Goal: Information Seeking & Learning: Find specific page/section

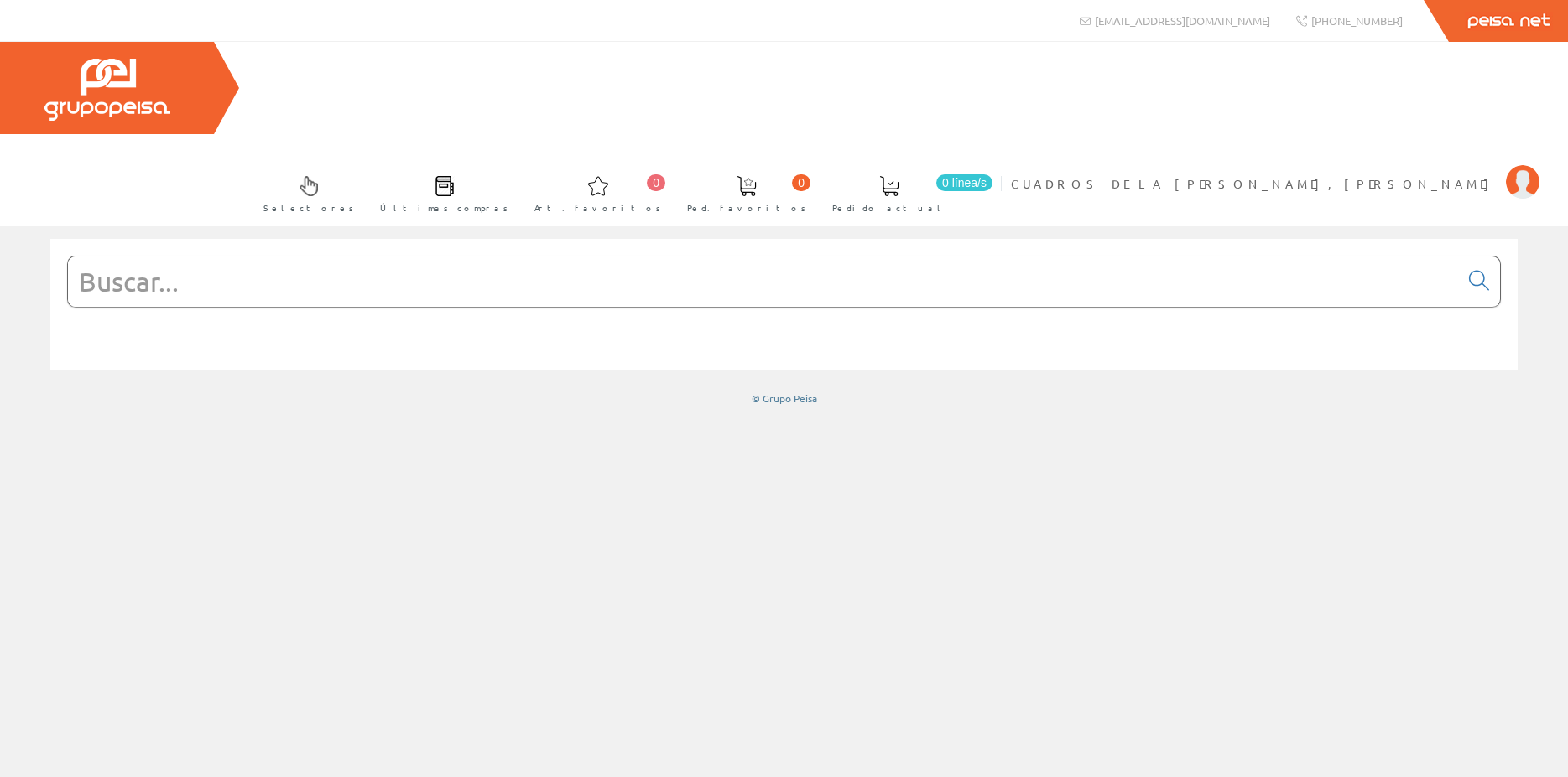
click at [453, 257] on input "text" at bounding box center [763, 281] width 1390 height 50
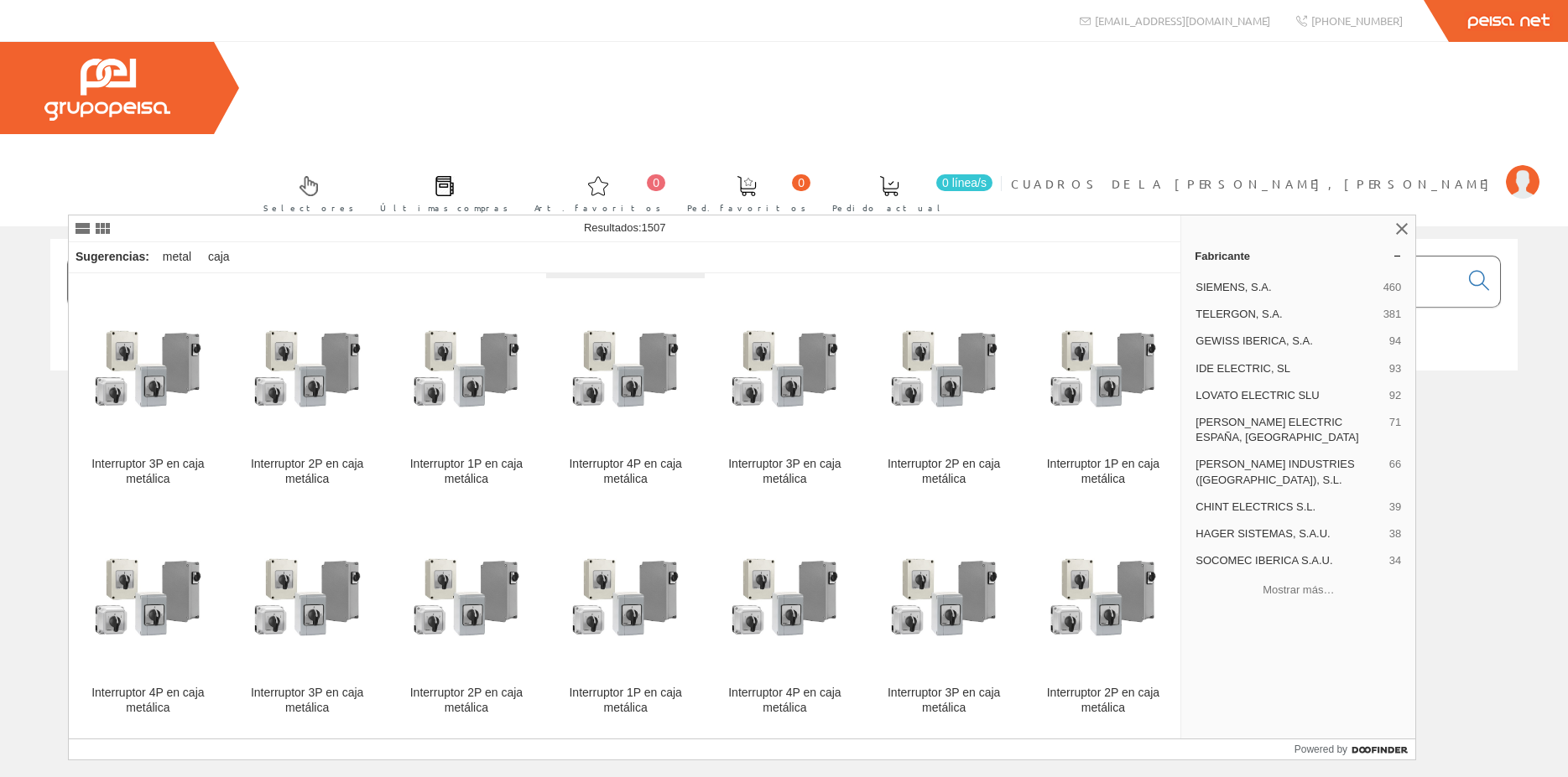
scroll to position [1771, 0]
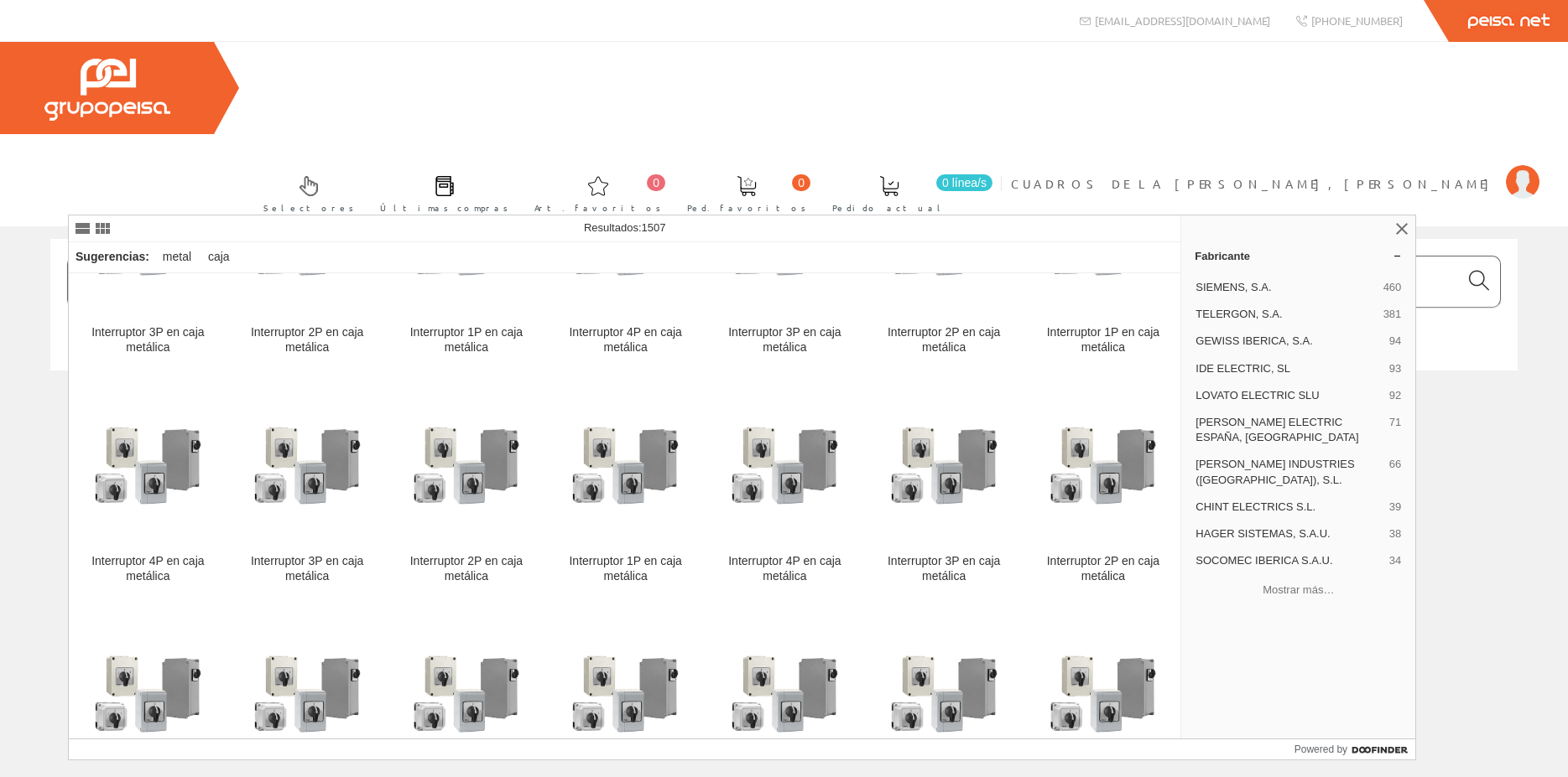
type input "Cajas metalicas"
click at [1474, 275] on icon at bounding box center [1478, 280] width 20 height 11
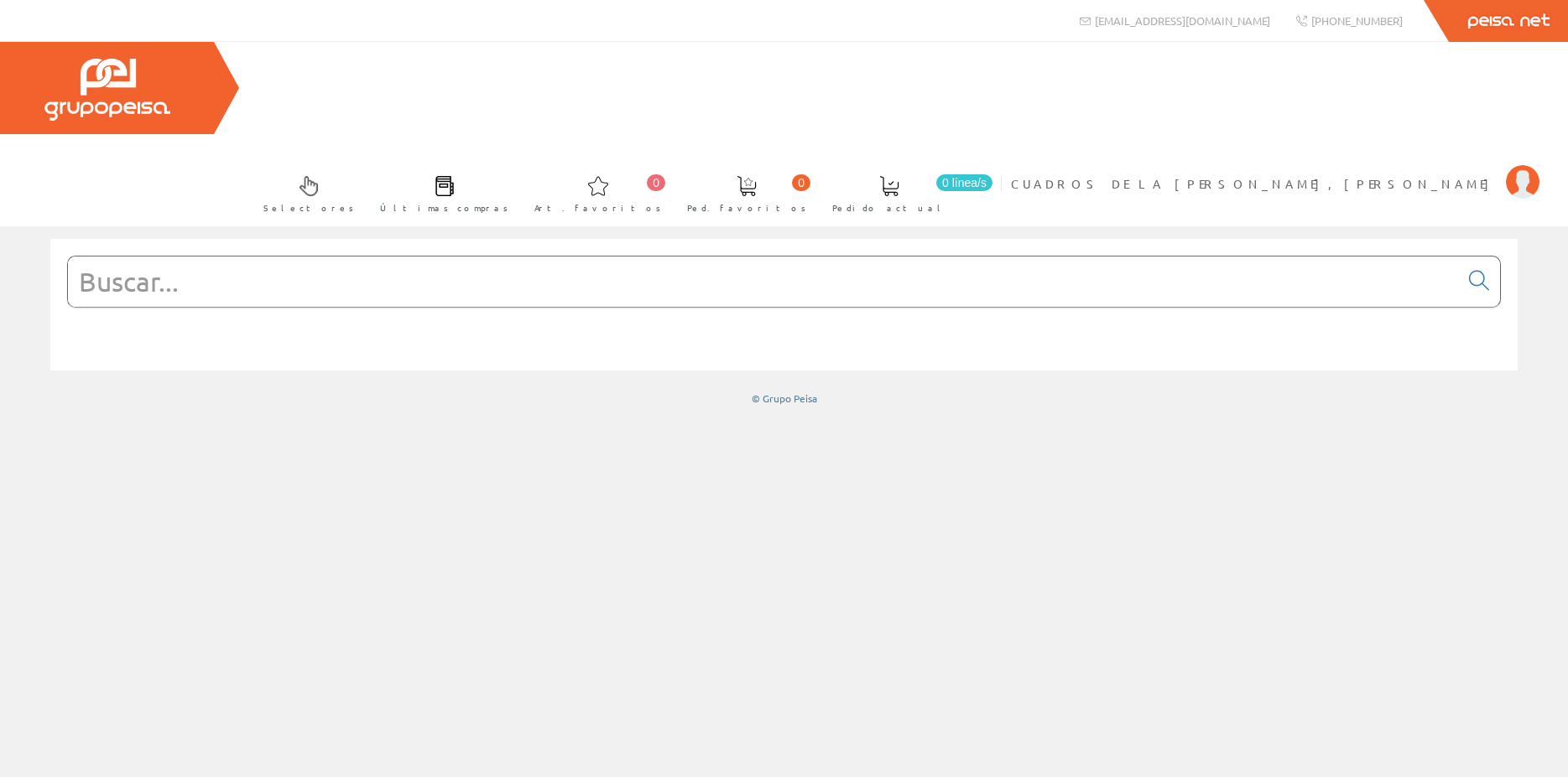
click at [258, 257] on input "text" at bounding box center [763, 281] width 1390 height 50
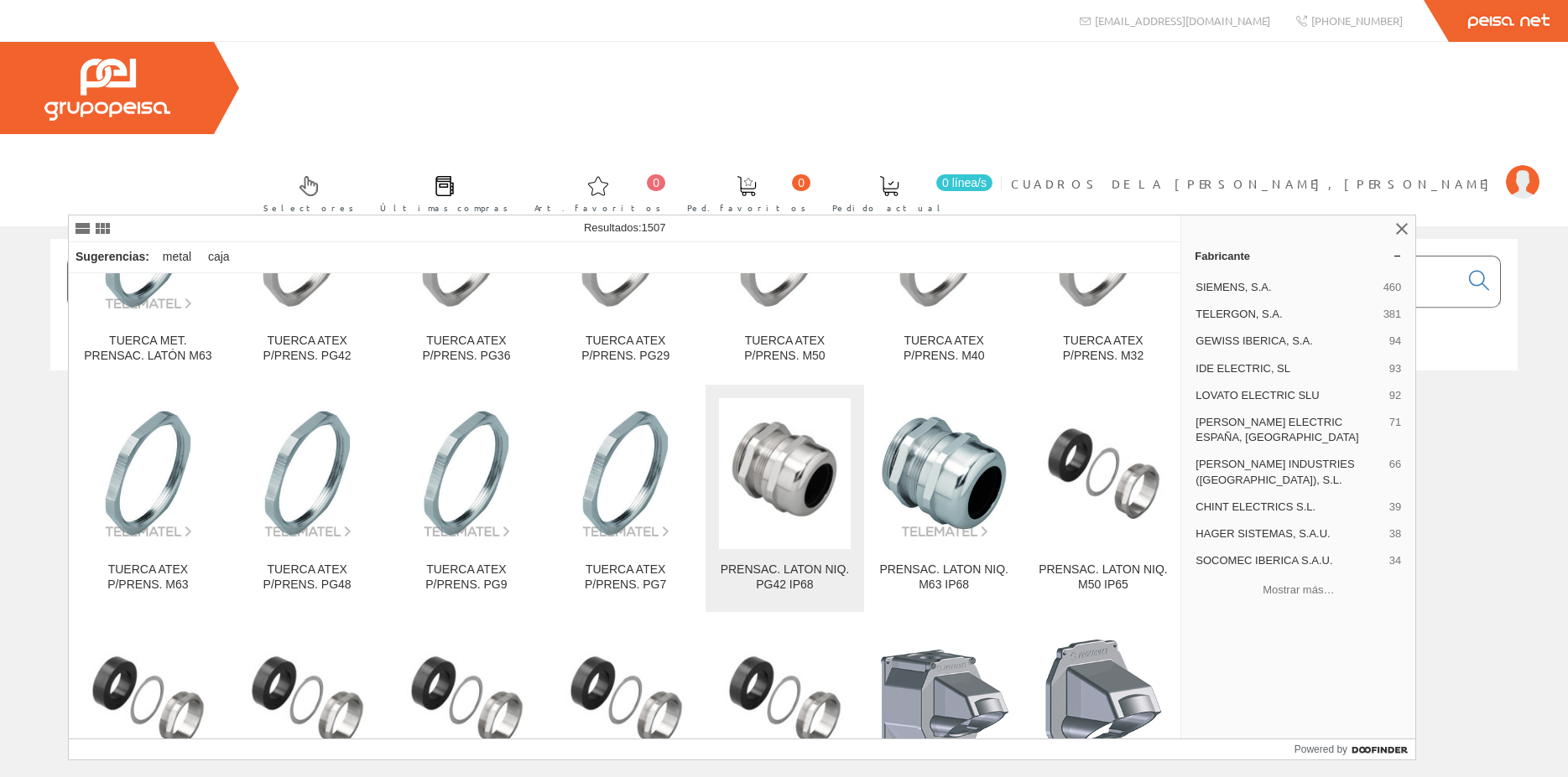
scroll to position [12476, 0]
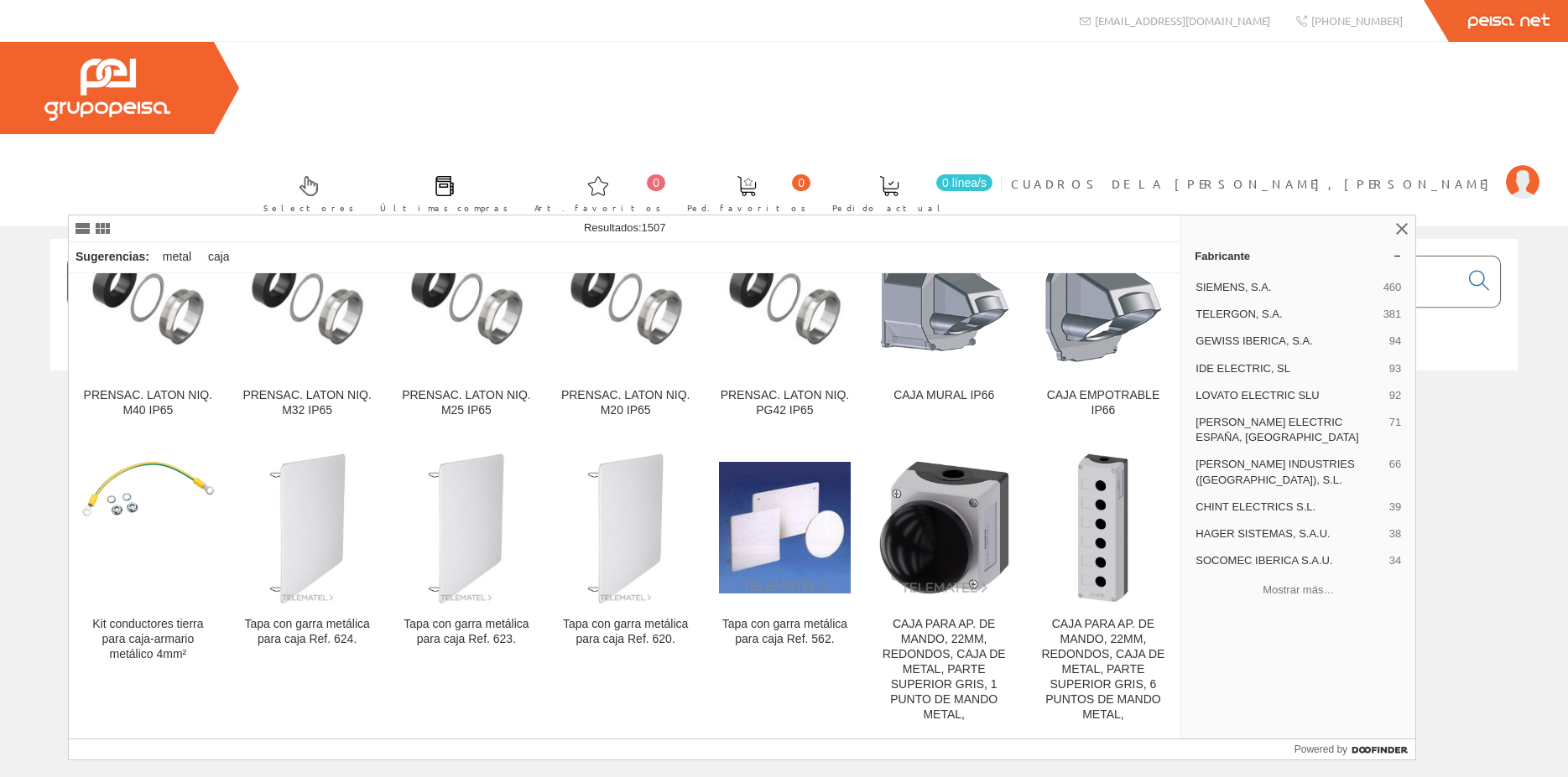
click at [365, 257] on input "cajas metálicas" at bounding box center [763, 281] width 1390 height 50
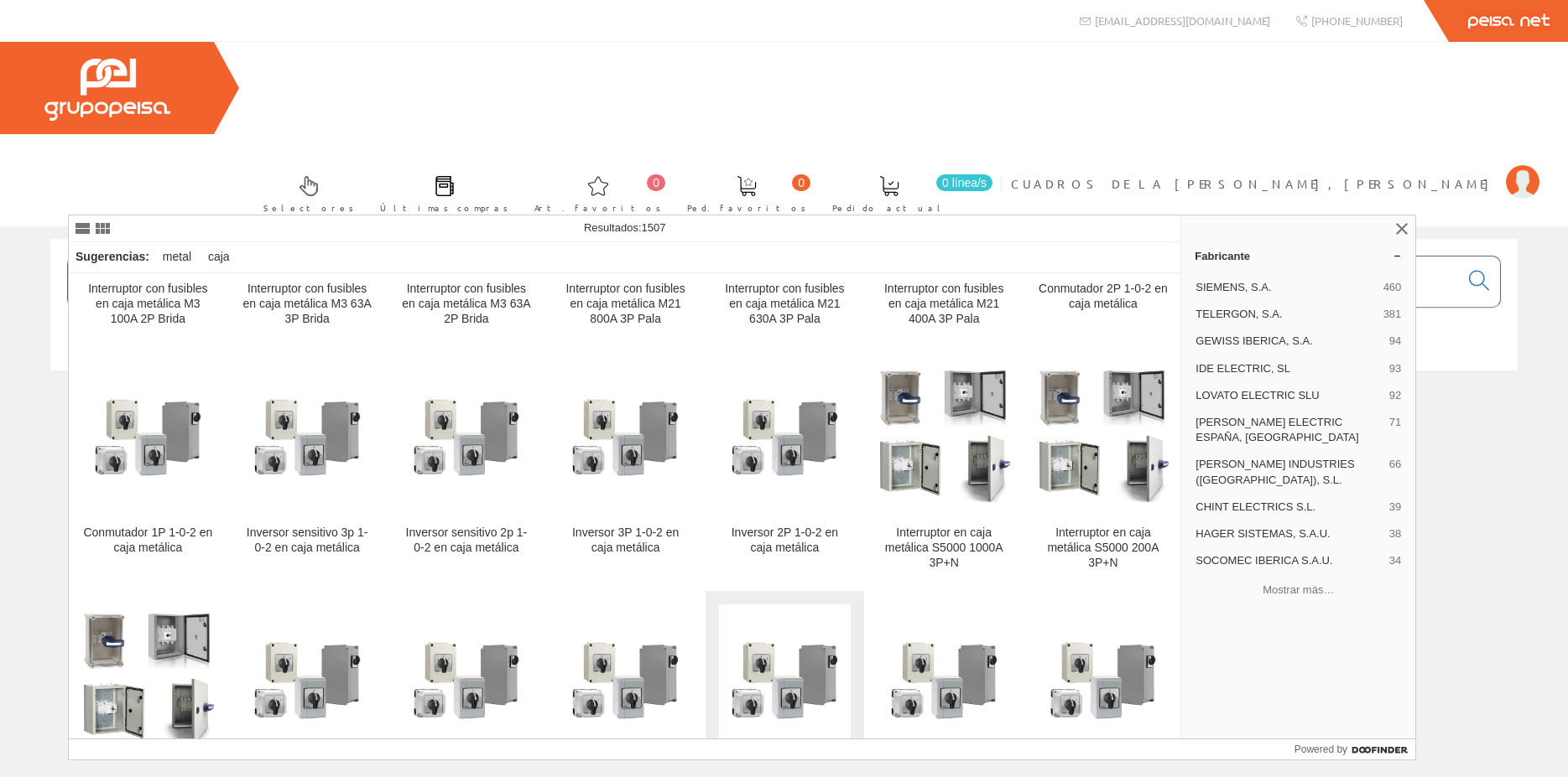
scroll to position [16098, 0]
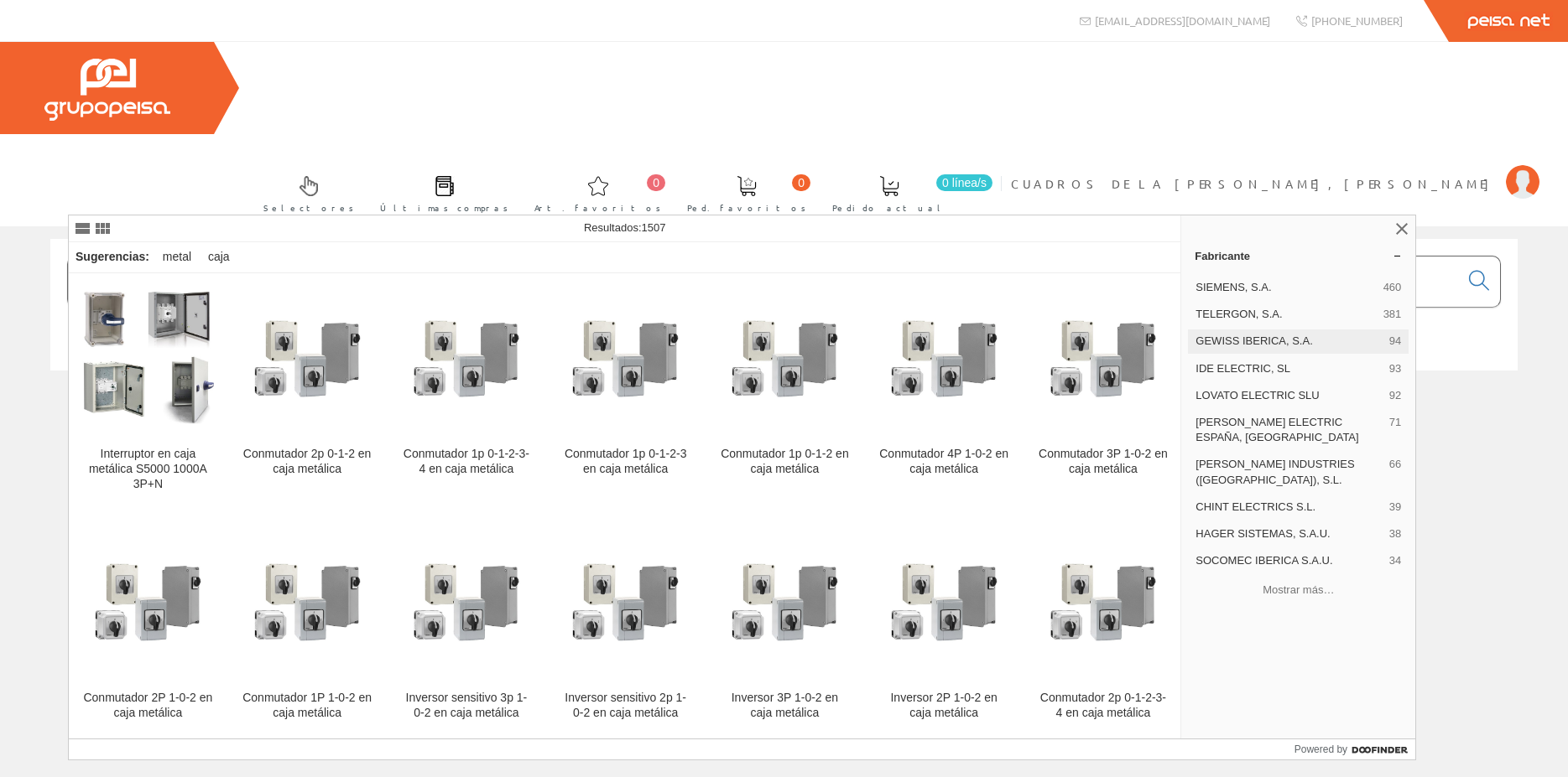
click at [1214, 339] on span "GEWISS IBERICA, S.A." at bounding box center [1289, 341] width 187 height 15
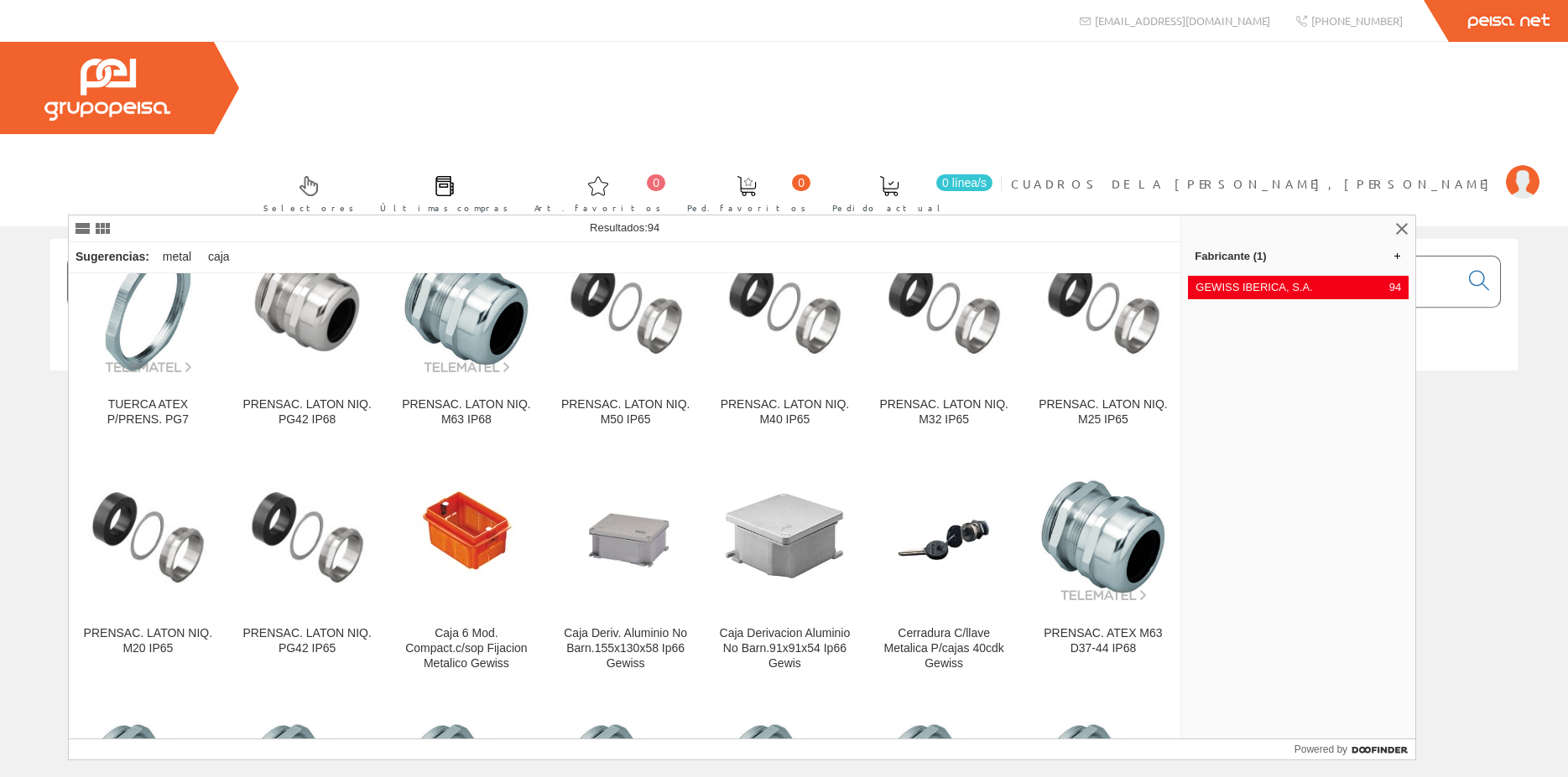
scroll to position [2085, 0]
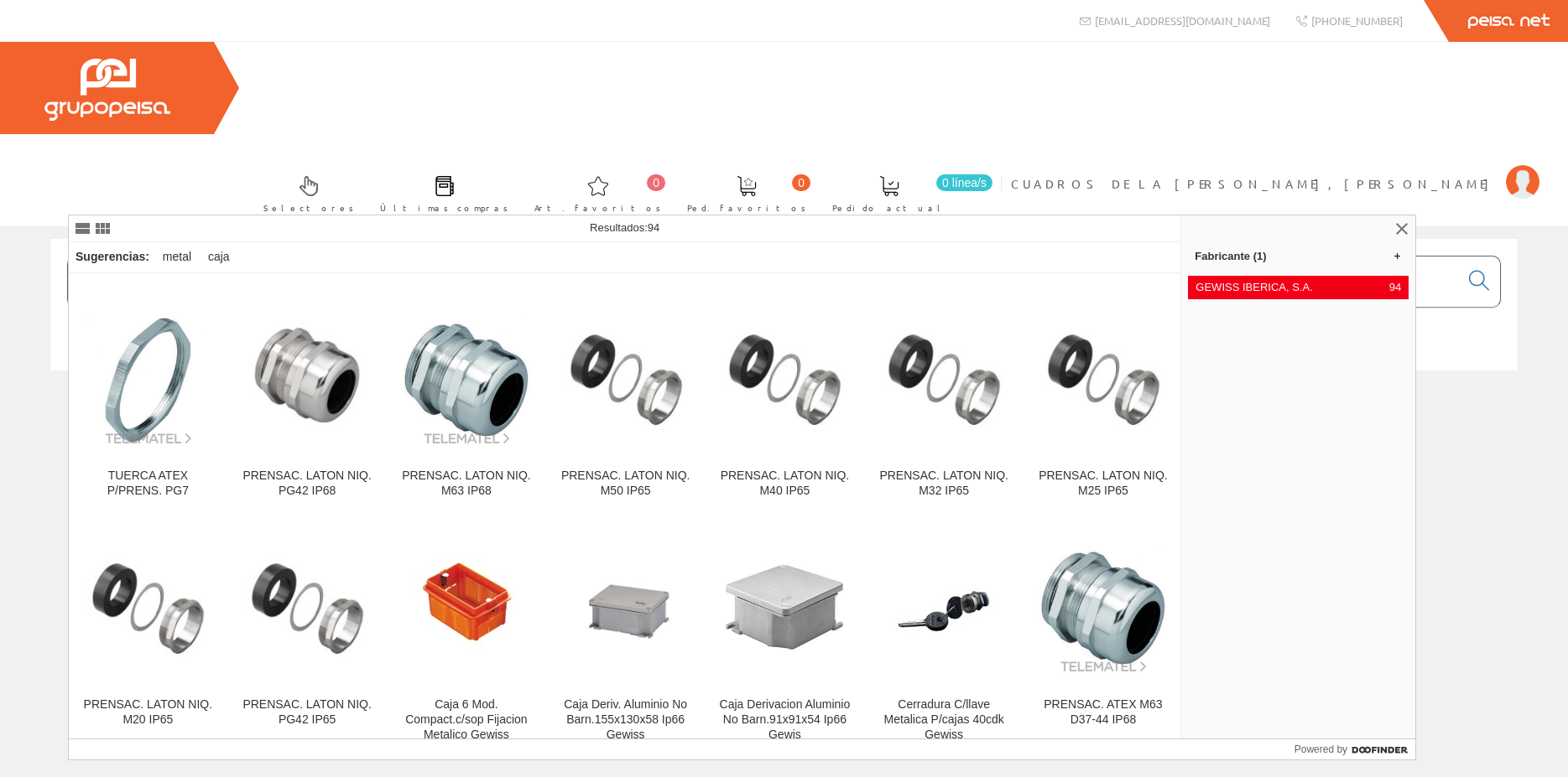
click at [326, 257] on input "cajas metálicas" at bounding box center [763, 281] width 1390 height 50
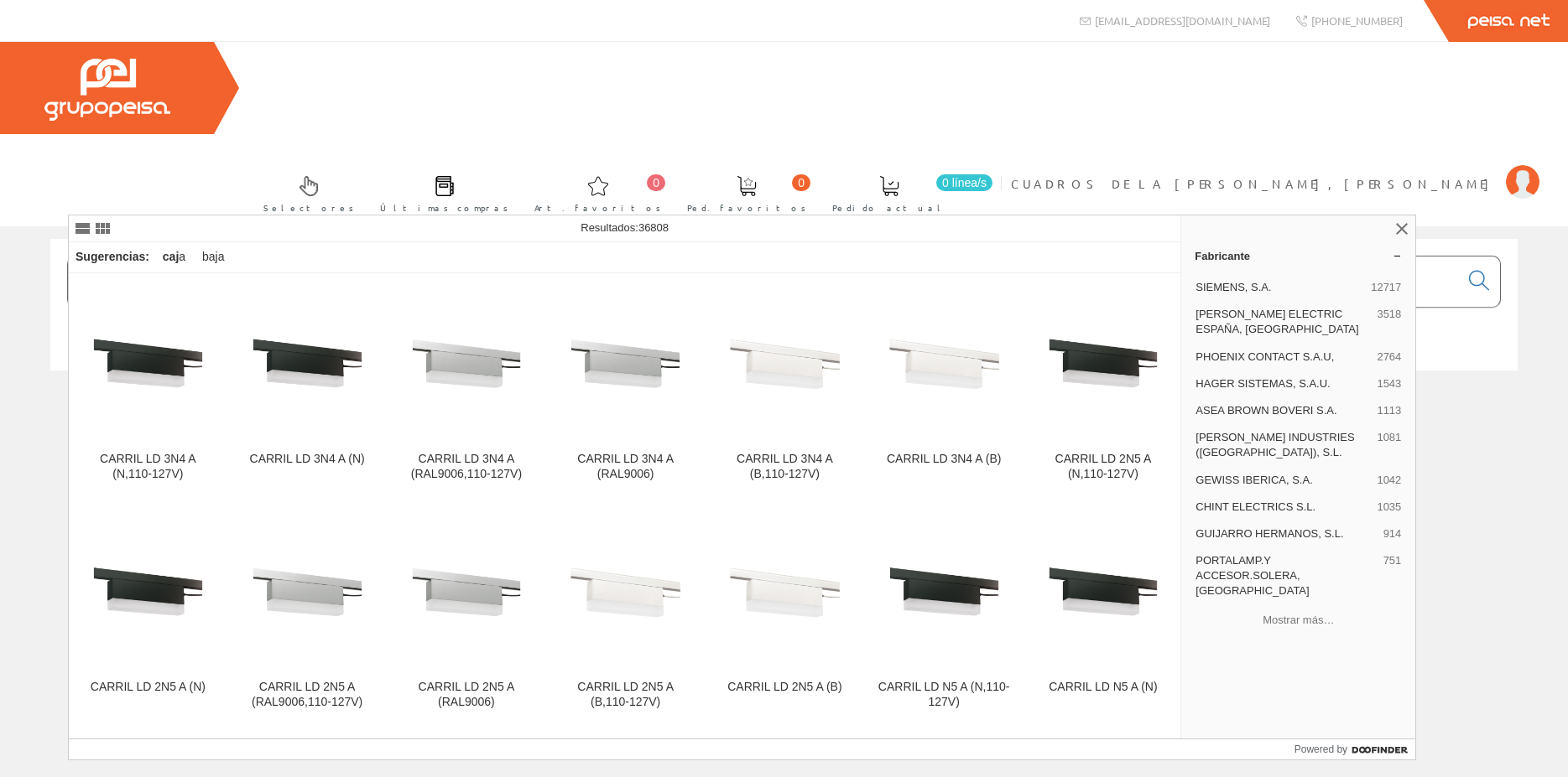
type input "c"
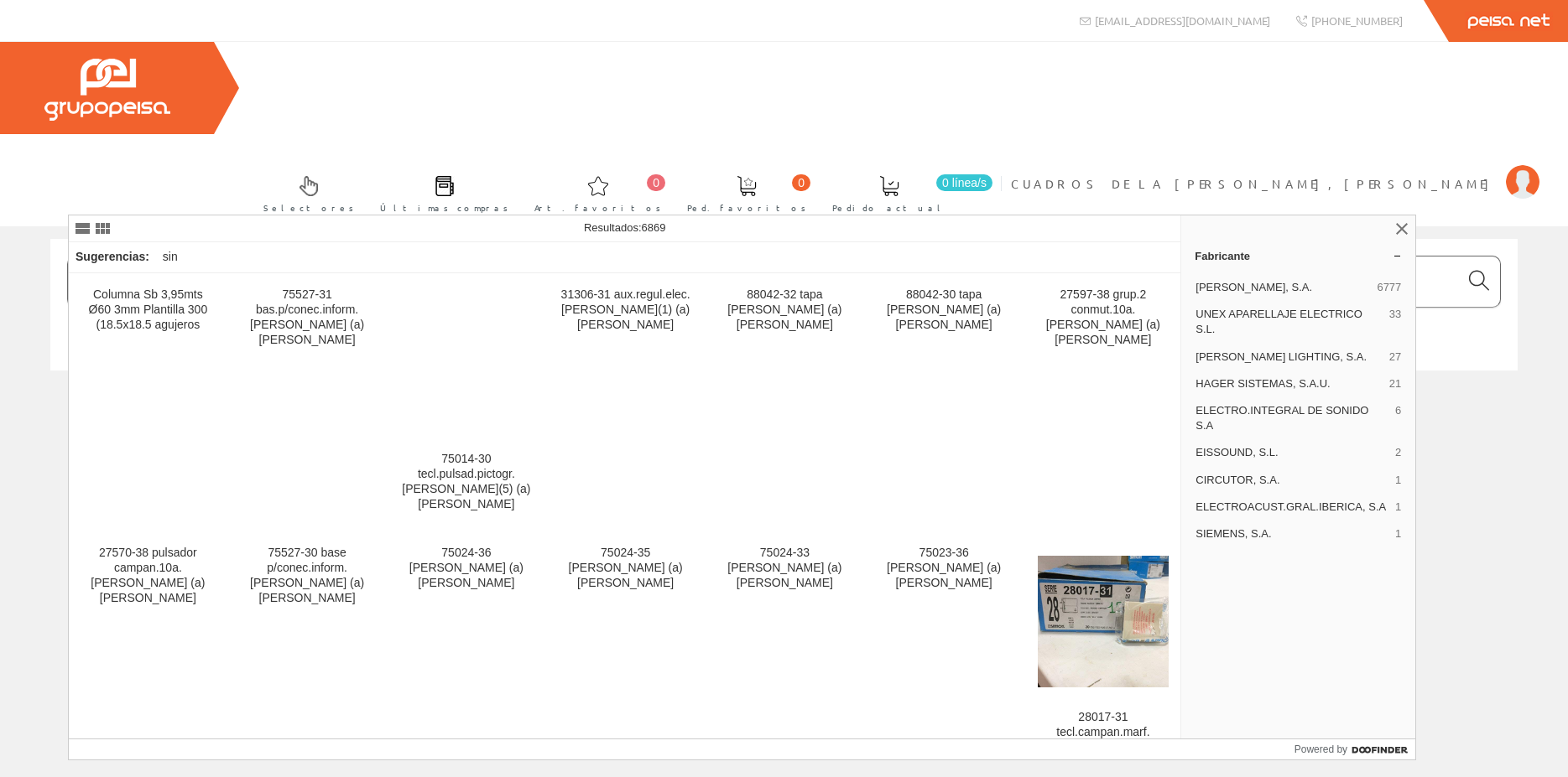
type input "simon"
click at [1483, 275] on icon at bounding box center [1478, 280] width 20 height 11
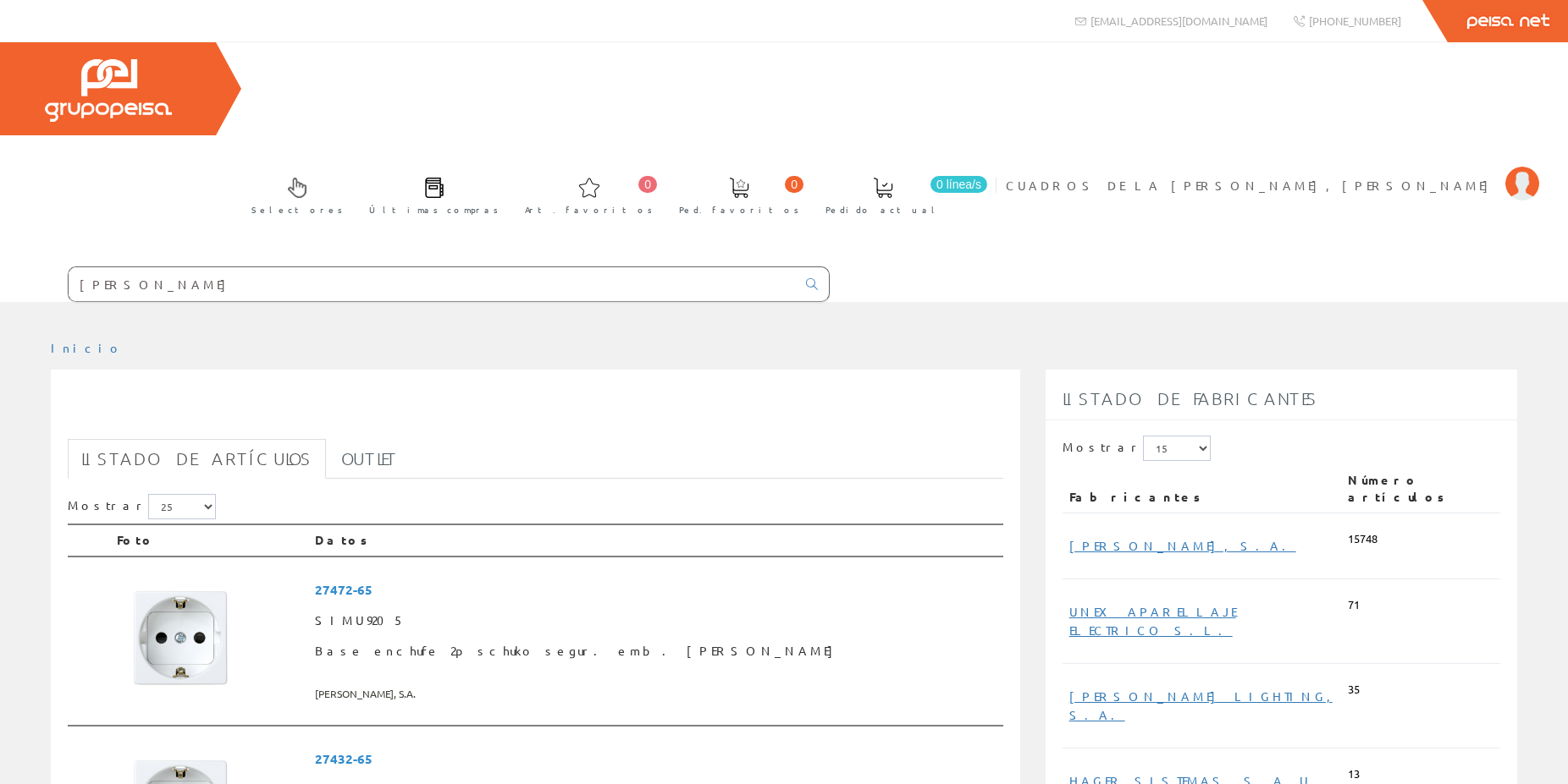
click at [577, 268] on input "[PERSON_NAME]" at bounding box center [432, 285] width 727 height 34
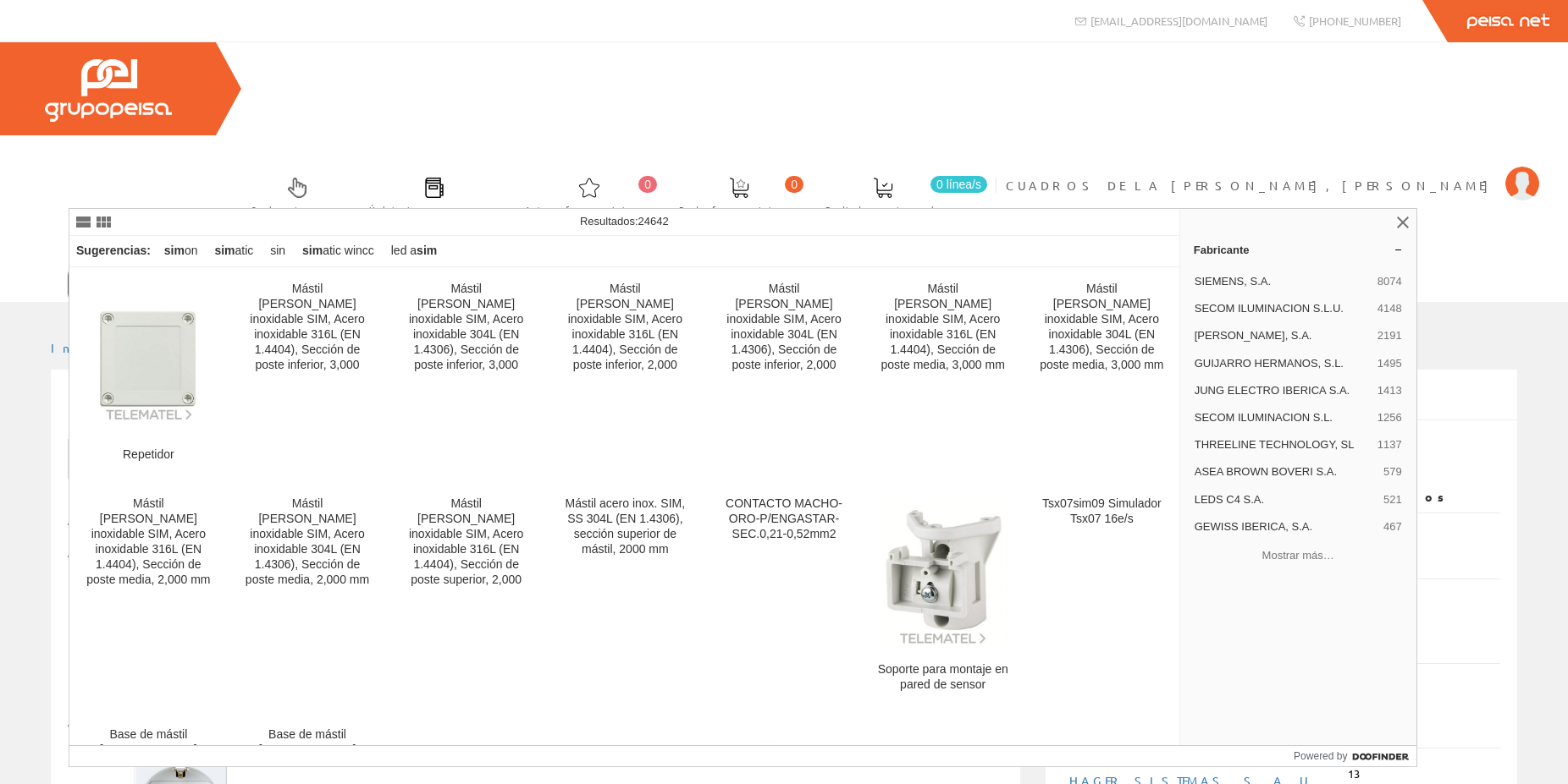
type input "s"
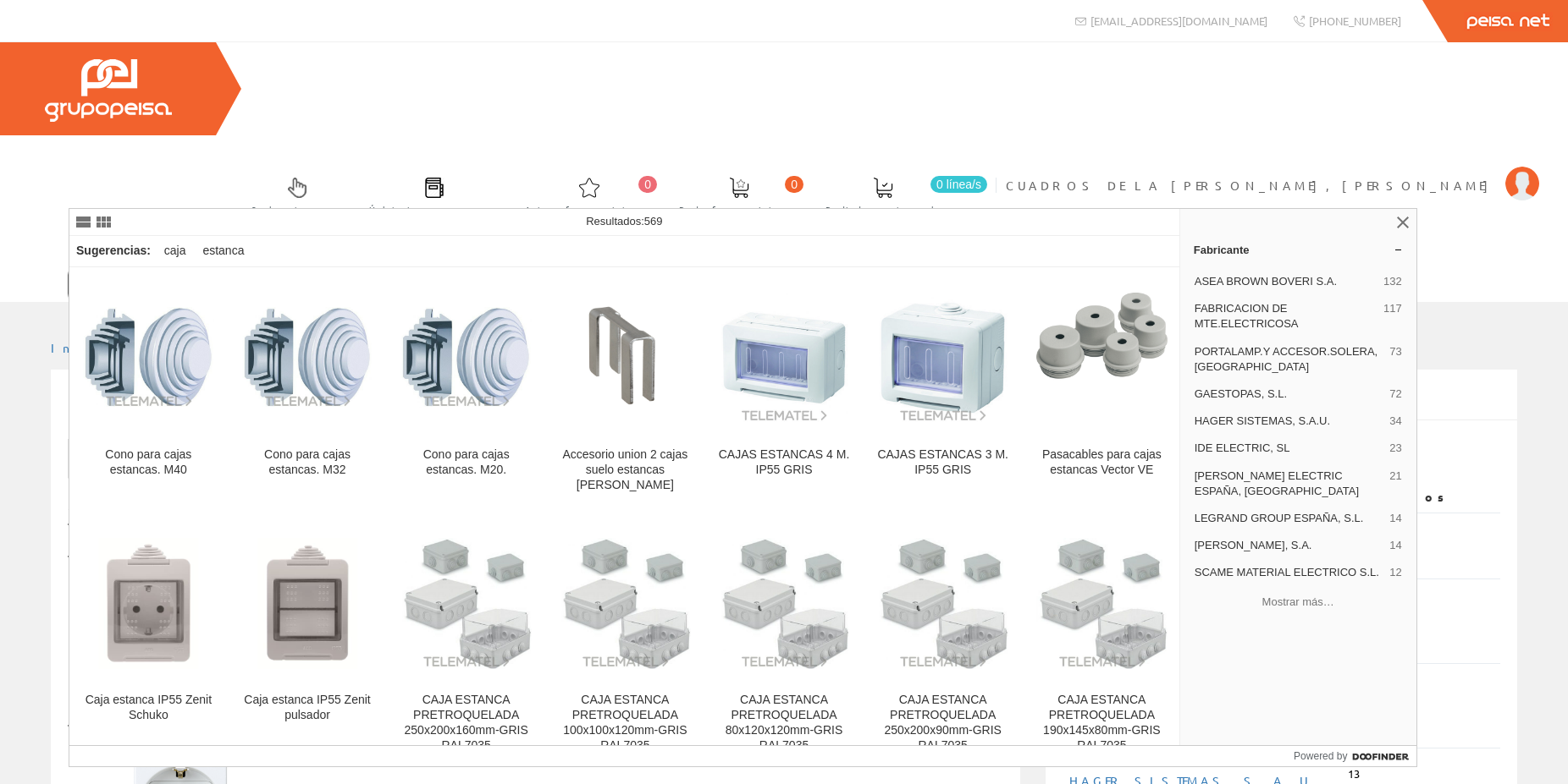
type input "cajas estancas"
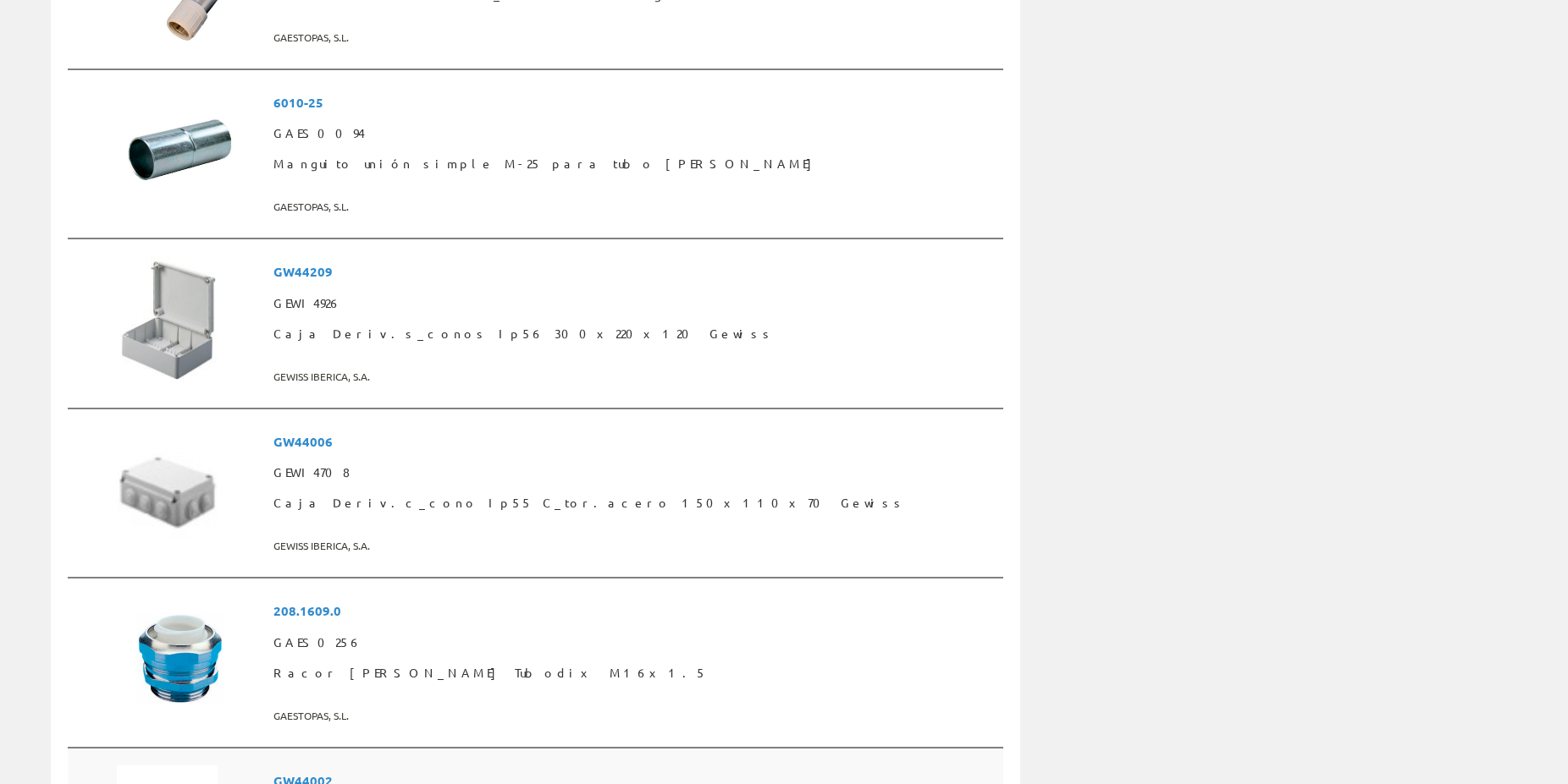
scroll to position [4142, 0]
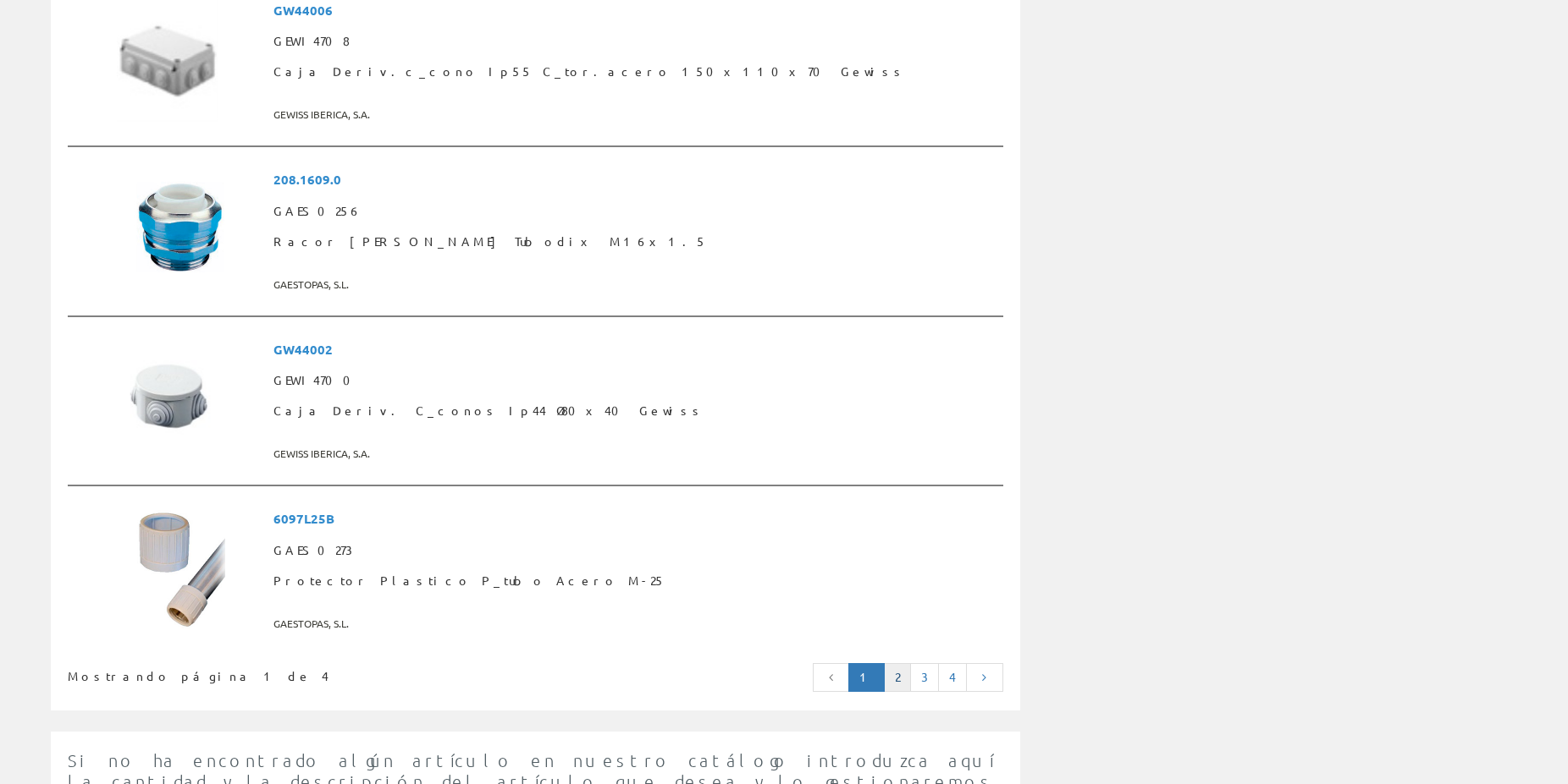
click at [894, 663] on link "2" at bounding box center [897, 677] width 27 height 29
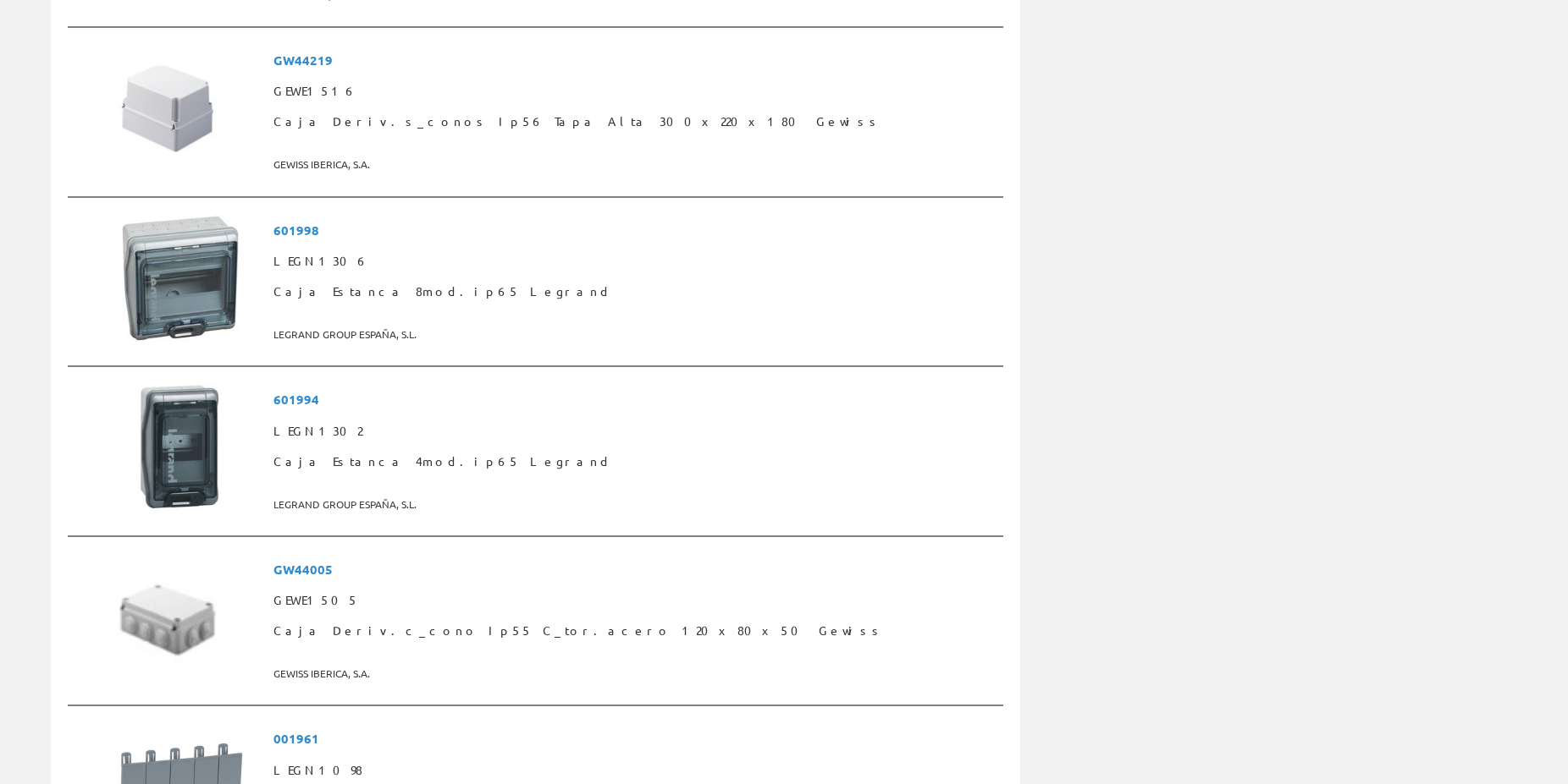
scroll to position [3970, 0]
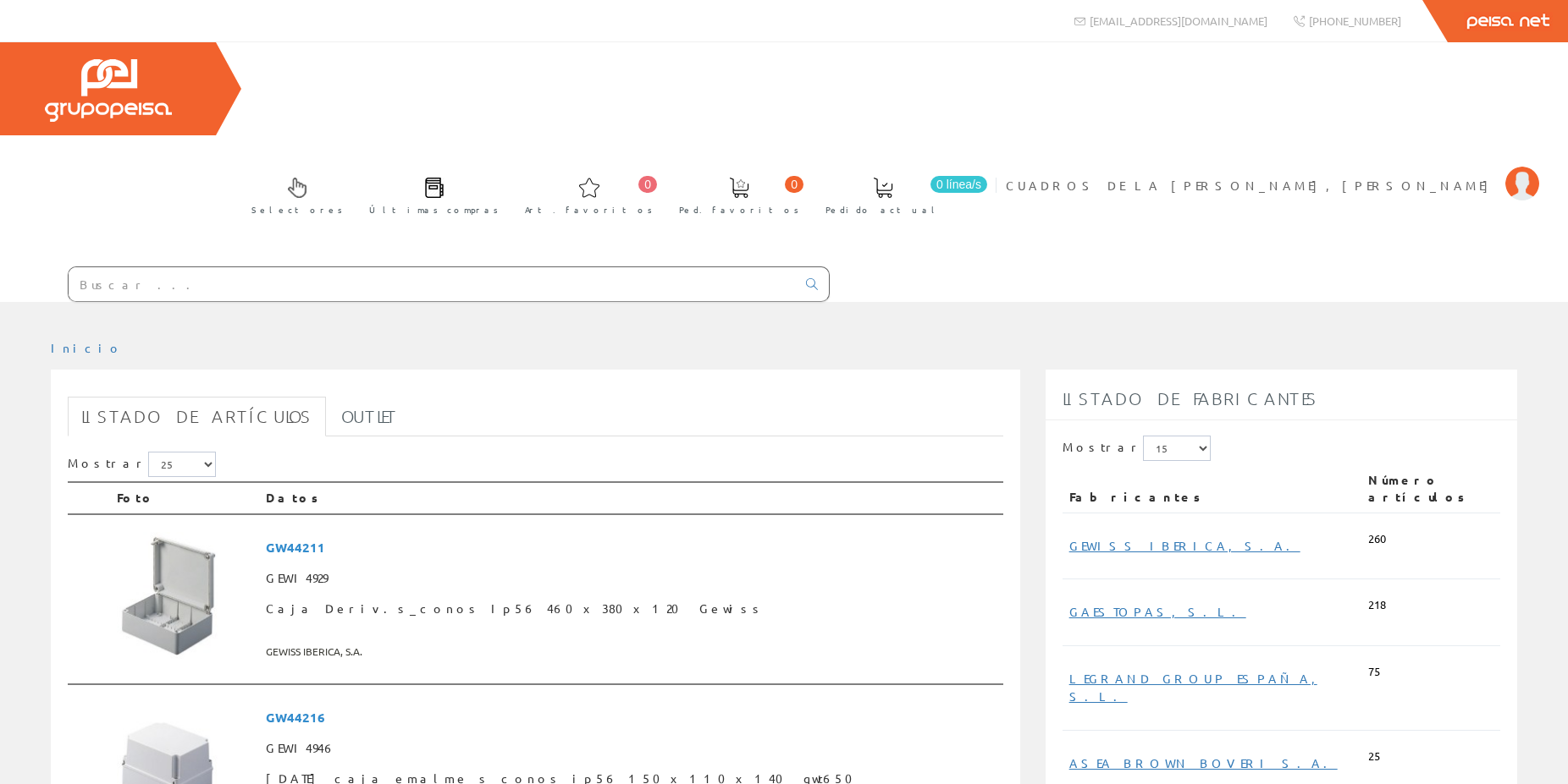
click at [351, 268] on input "text" at bounding box center [432, 285] width 727 height 34
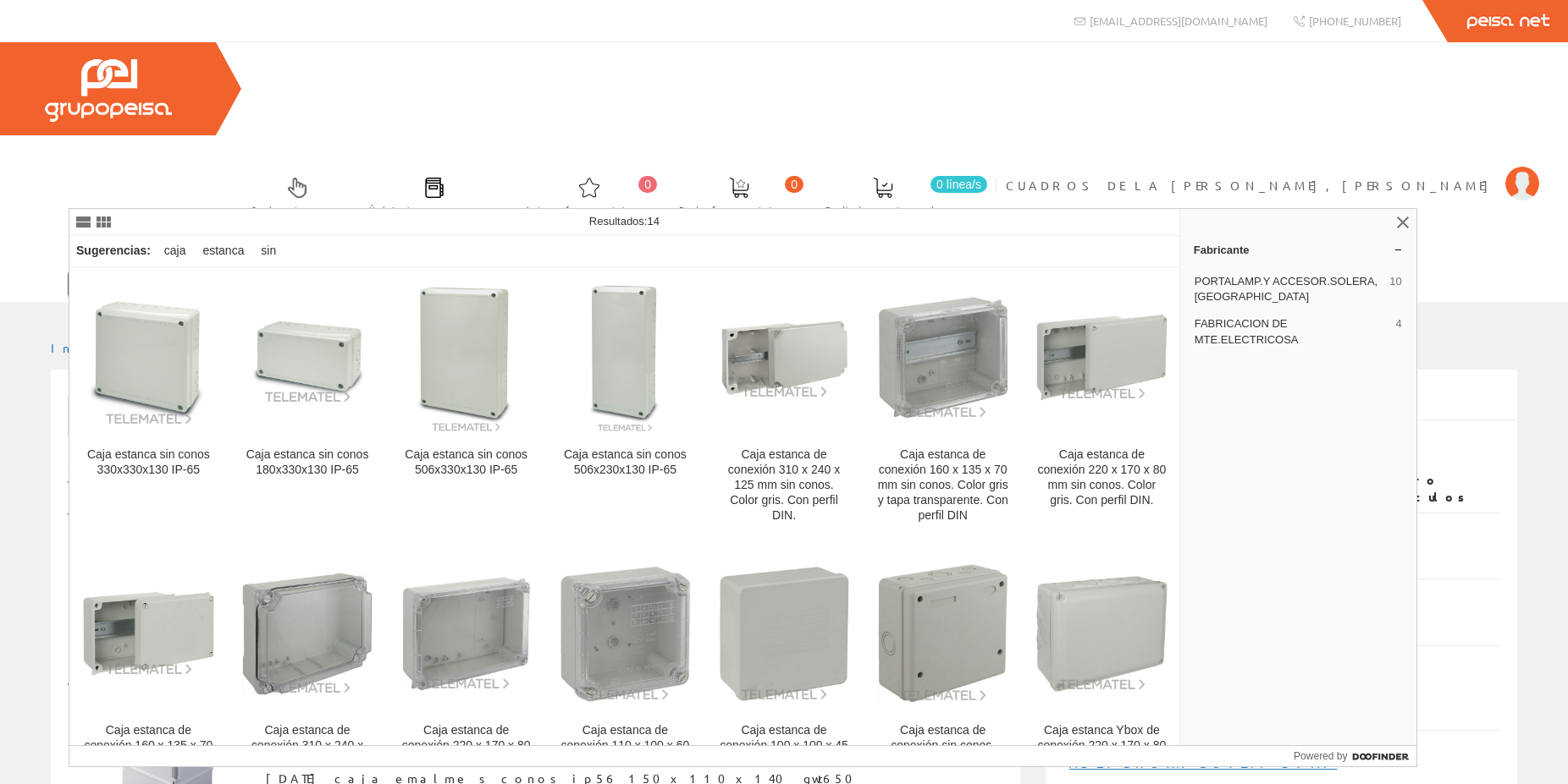
type input "cajas estancas sin conos"
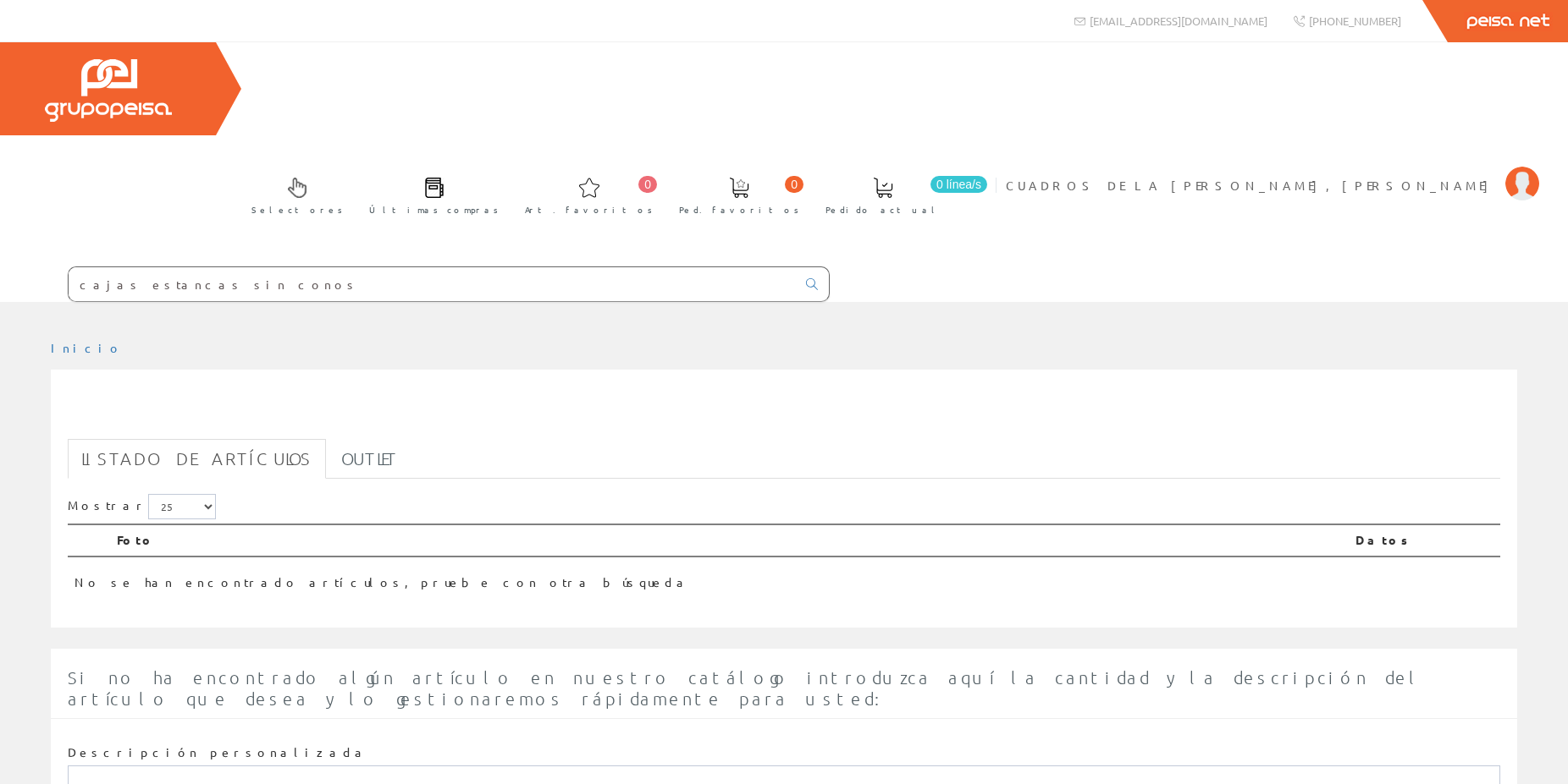
click at [326, 268] on input "cajas estancas sin conos" at bounding box center [432, 285] width 727 height 34
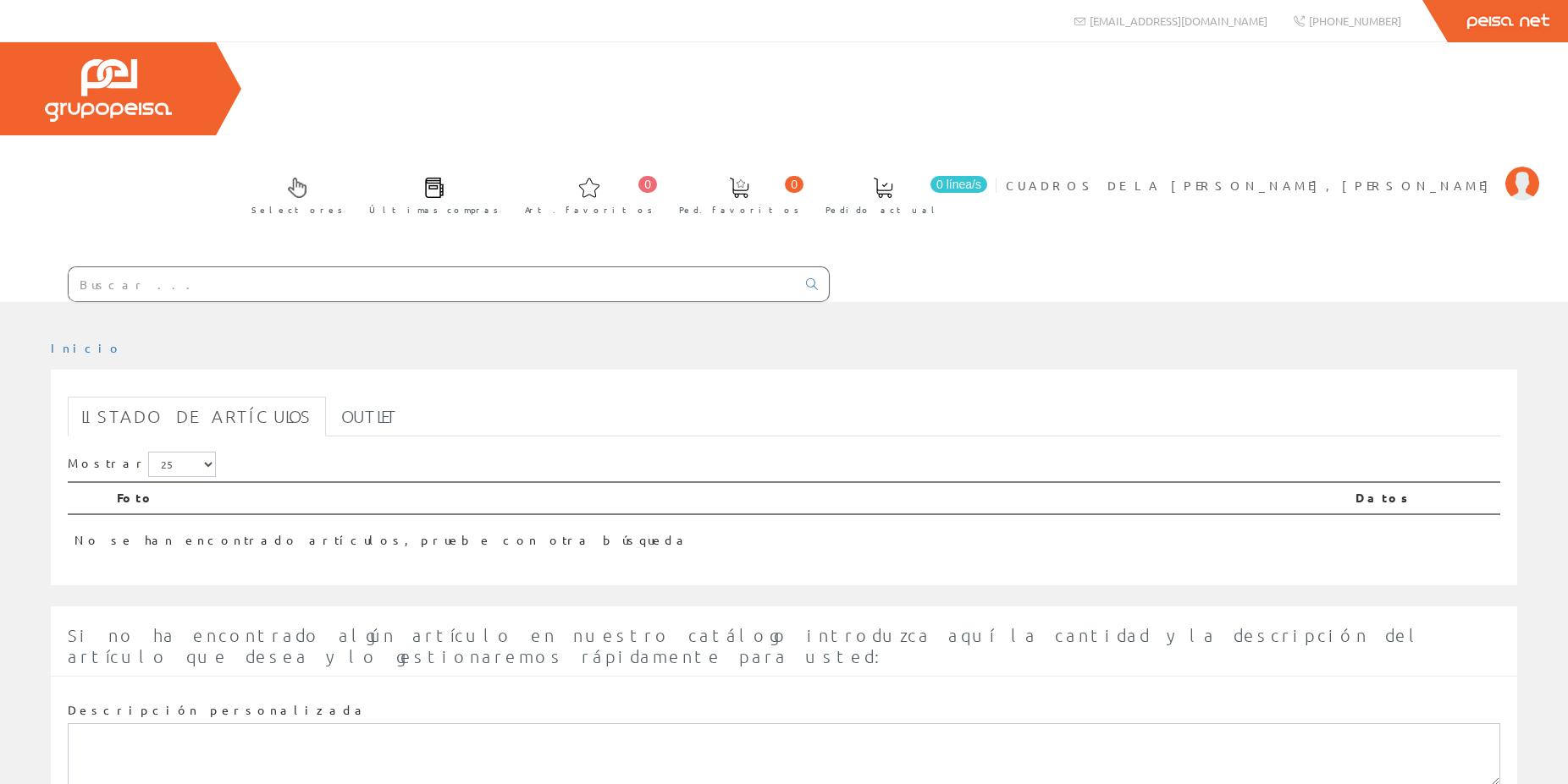
click at [323, 268] on input "text" at bounding box center [432, 285] width 727 height 34
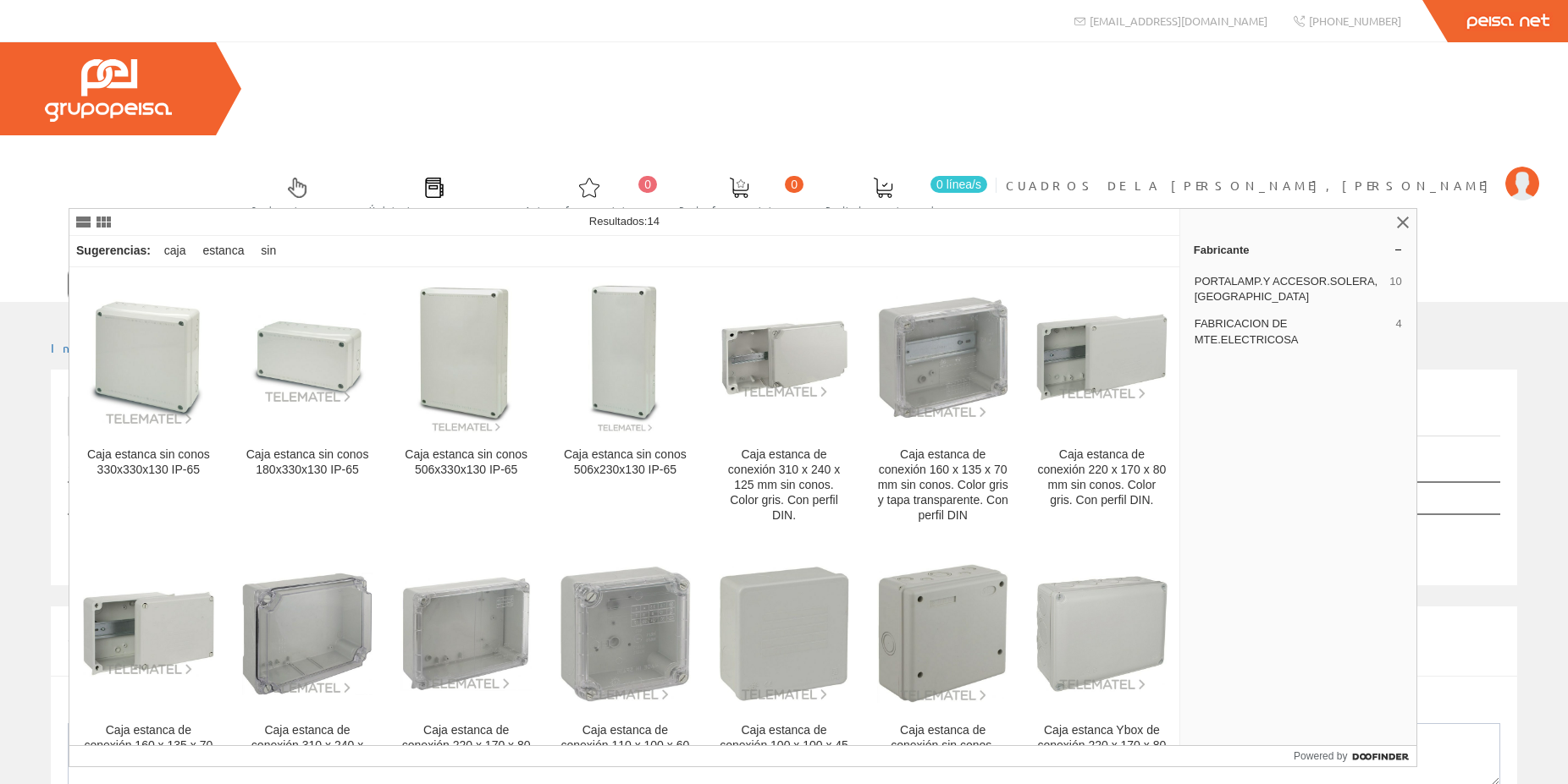
click at [155, 268] on input "Cajas estancas sin conos" at bounding box center [432, 285] width 727 height 34
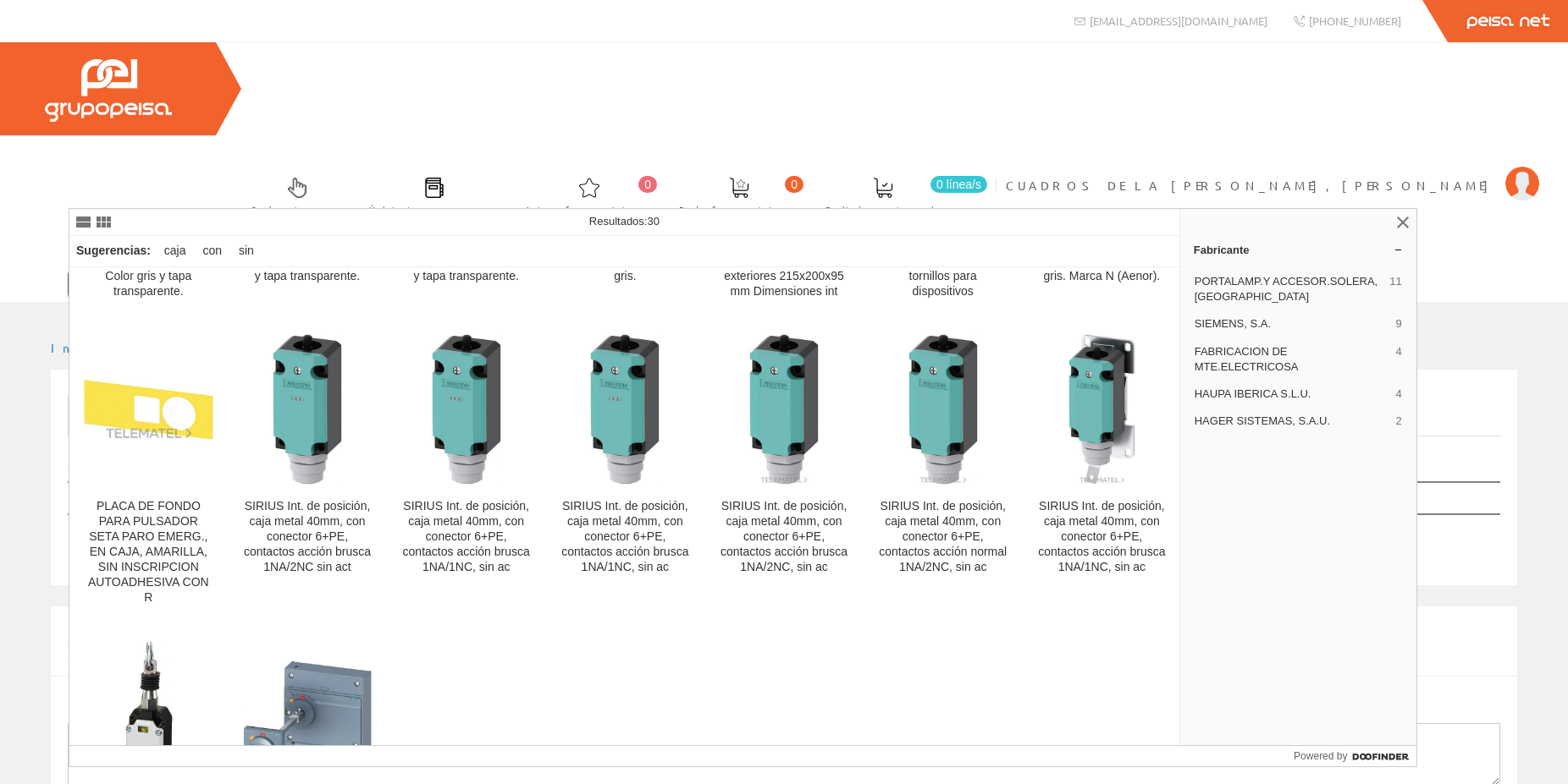
scroll to position [903, 0]
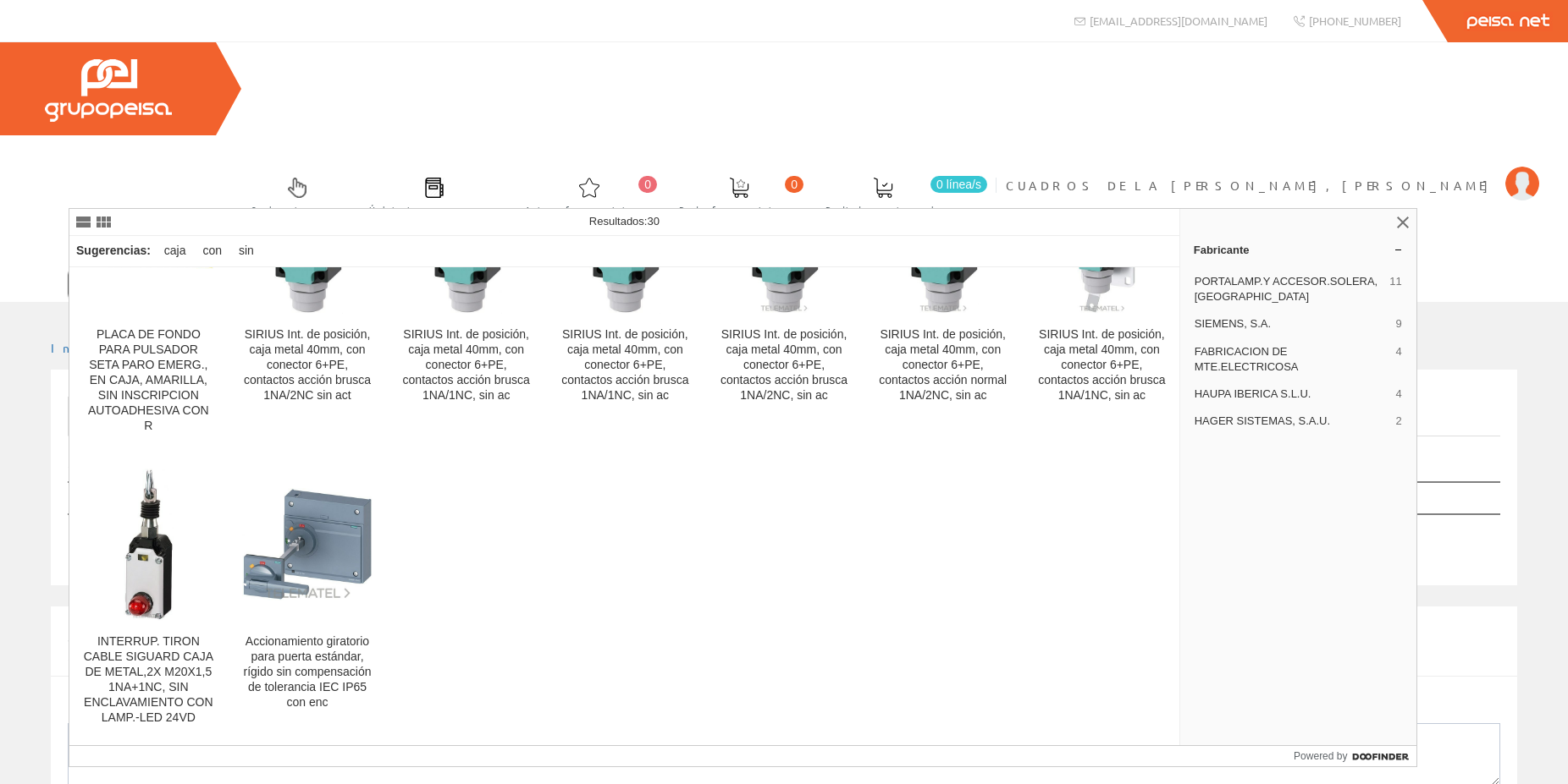
click at [246, 268] on input "Cajas sin conos" at bounding box center [432, 285] width 727 height 34
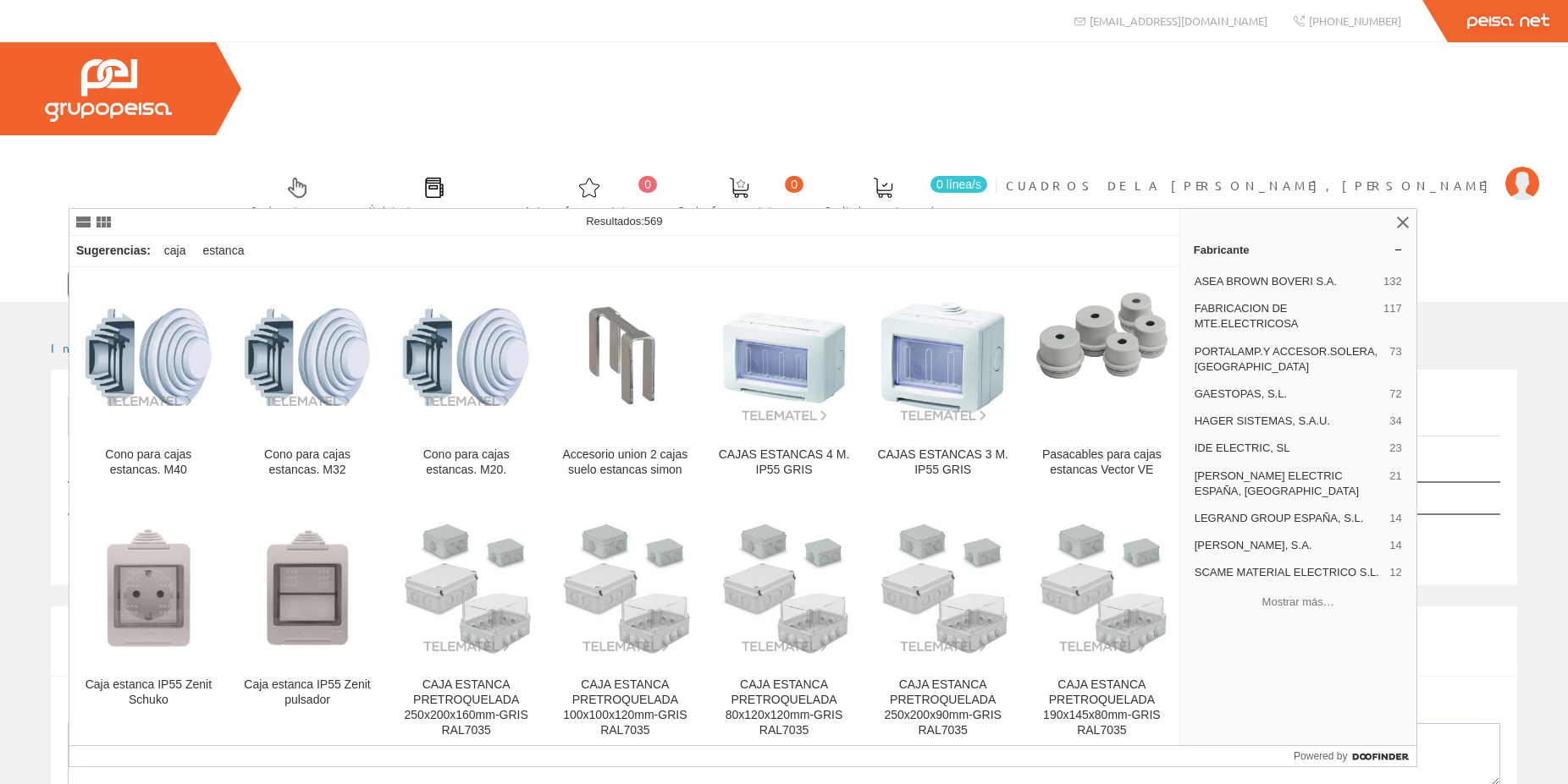
type input "cajas estancas"
click at [812, 278] on icon at bounding box center [811, 284] width 11 height 11
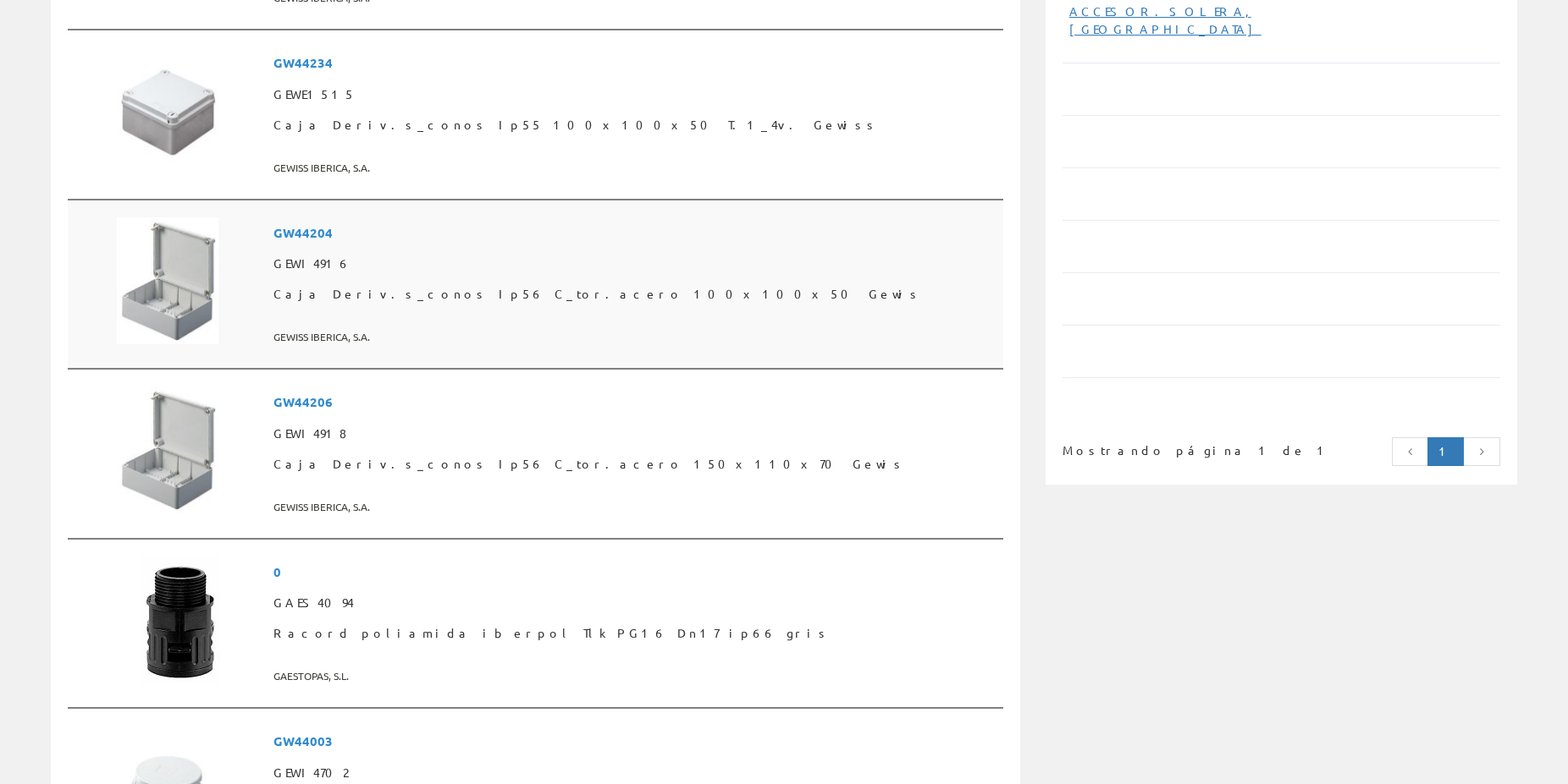
scroll to position [691, 0]
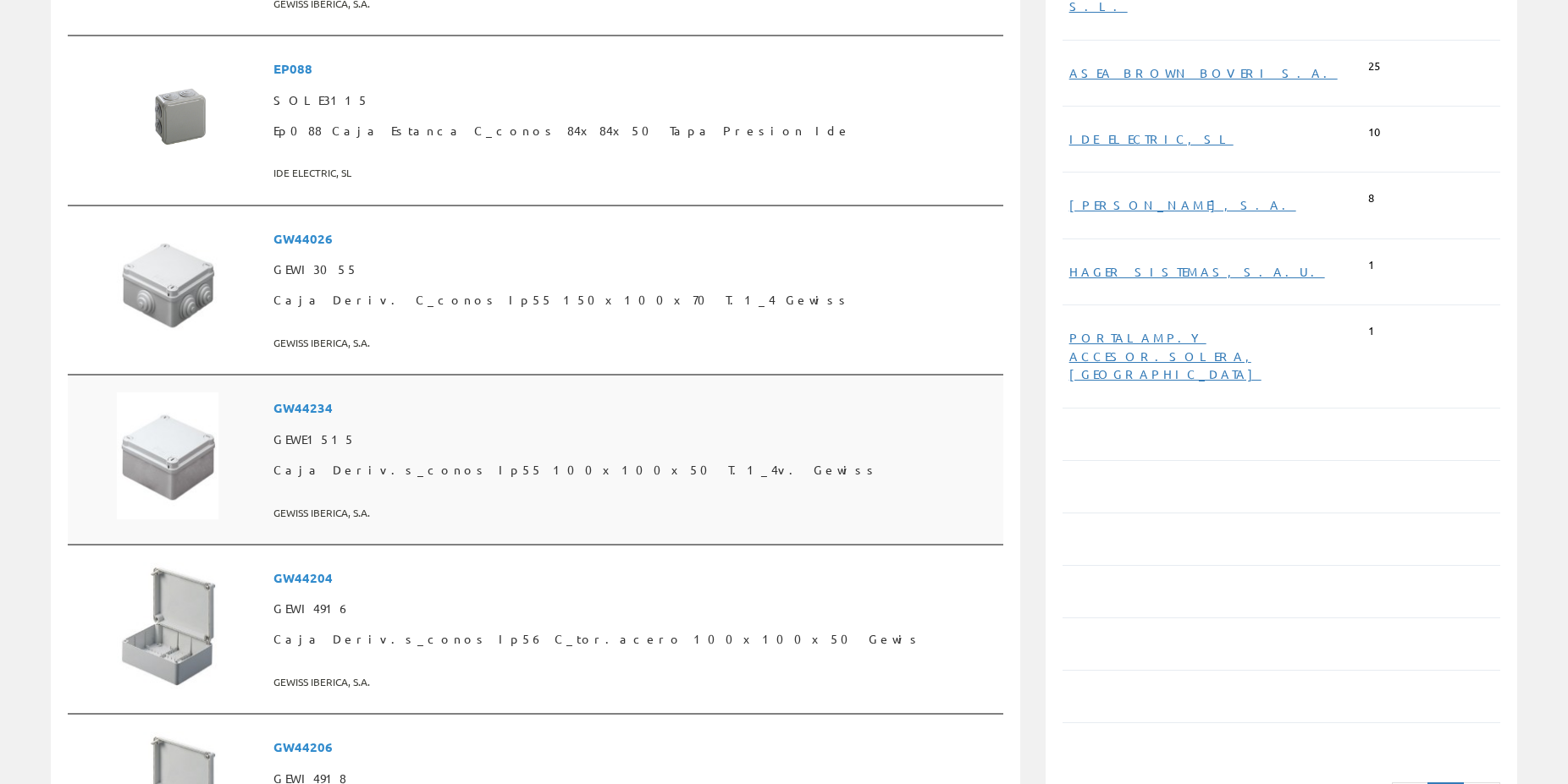
click at [412, 455] on span "Caja Deriv.s_conos Ip55 100x100x50 T.1_4v. Gewiss" at bounding box center [635, 471] width 723 height 30
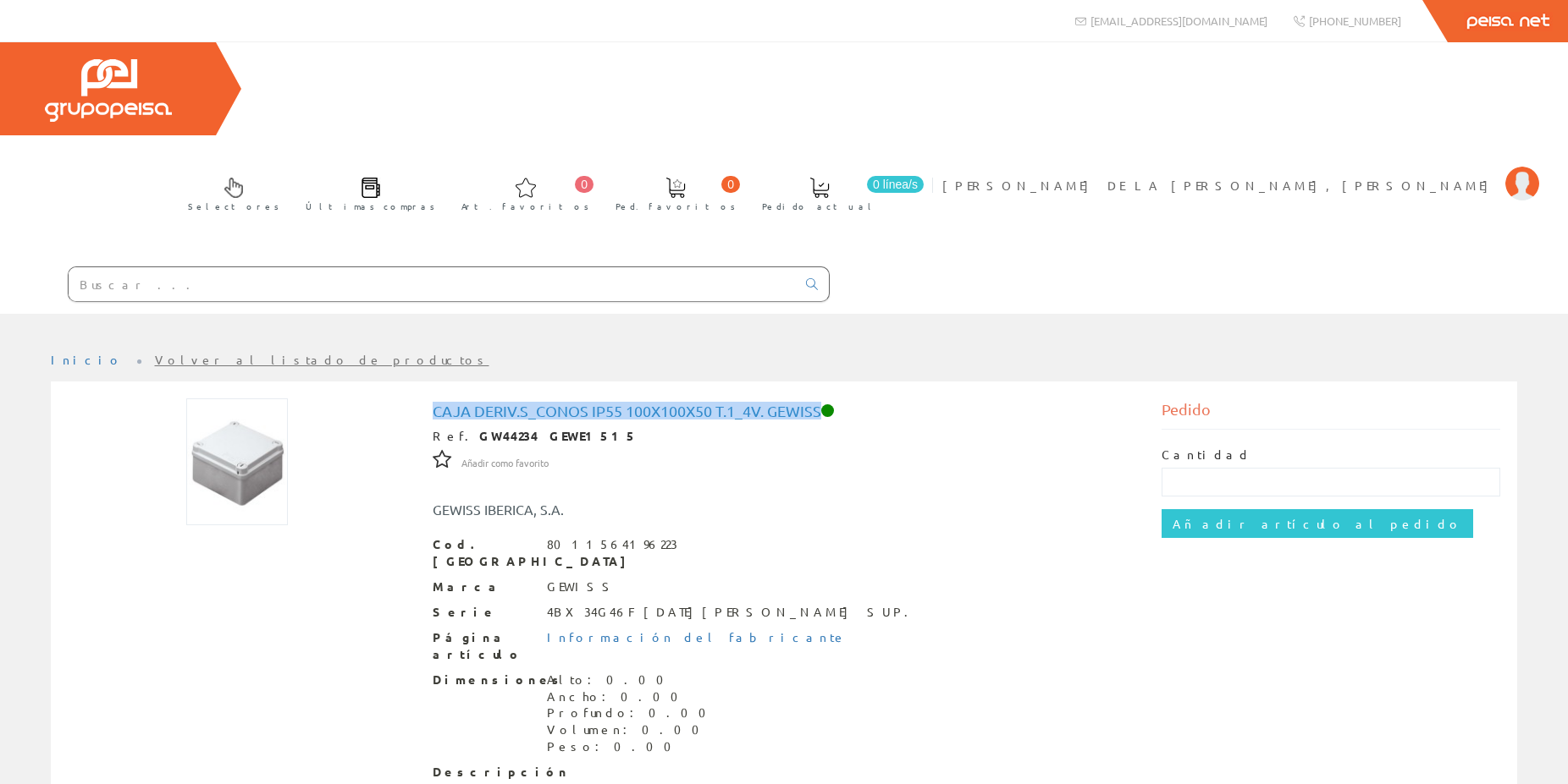
drag, startPoint x: 821, startPoint y: 312, endPoint x: 435, endPoint y: 317, distance: 386.0
click at [435, 403] on h1 "Caja Deriv.s_conos Ip55 100x100x50 T.1_4v. Gewiss" at bounding box center [784, 412] width 703 height 17
copy h1 "Caja Deriv.s_conos Ip55 100x100x50 T.1_4v. Gewiss"
click at [471, 268] on input "text" at bounding box center [432, 285] width 727 height 34
paste input "Caja Deriv.s_conos Ip55 100x100x50 T.1_4v. Gewiss"
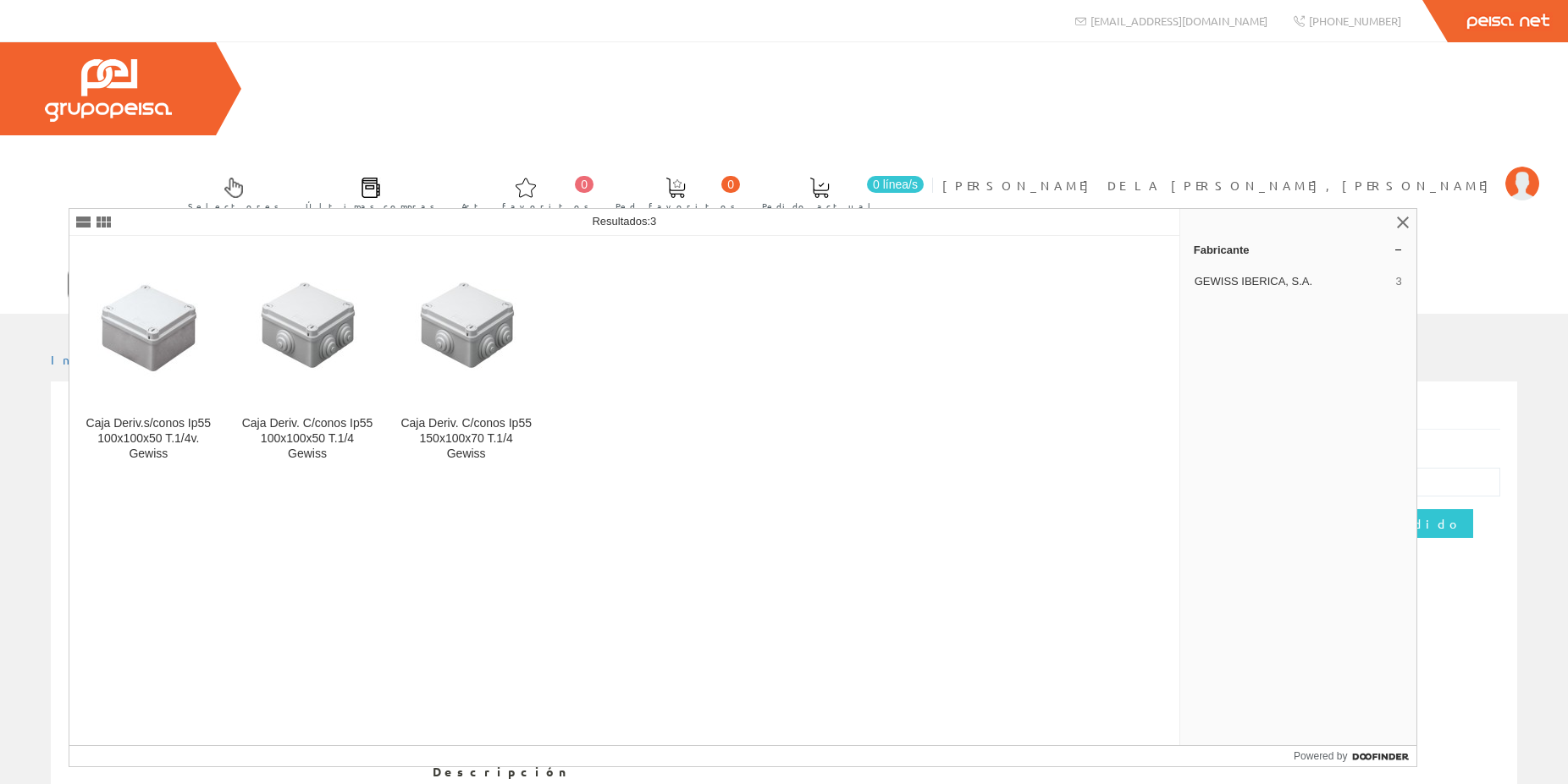
click at [230, 268] on input "Caja Deriv.s_conos Ip55 100x100x50 T.1_4v. Gewiss" at bounding box center [432, 285] width 727 height 34
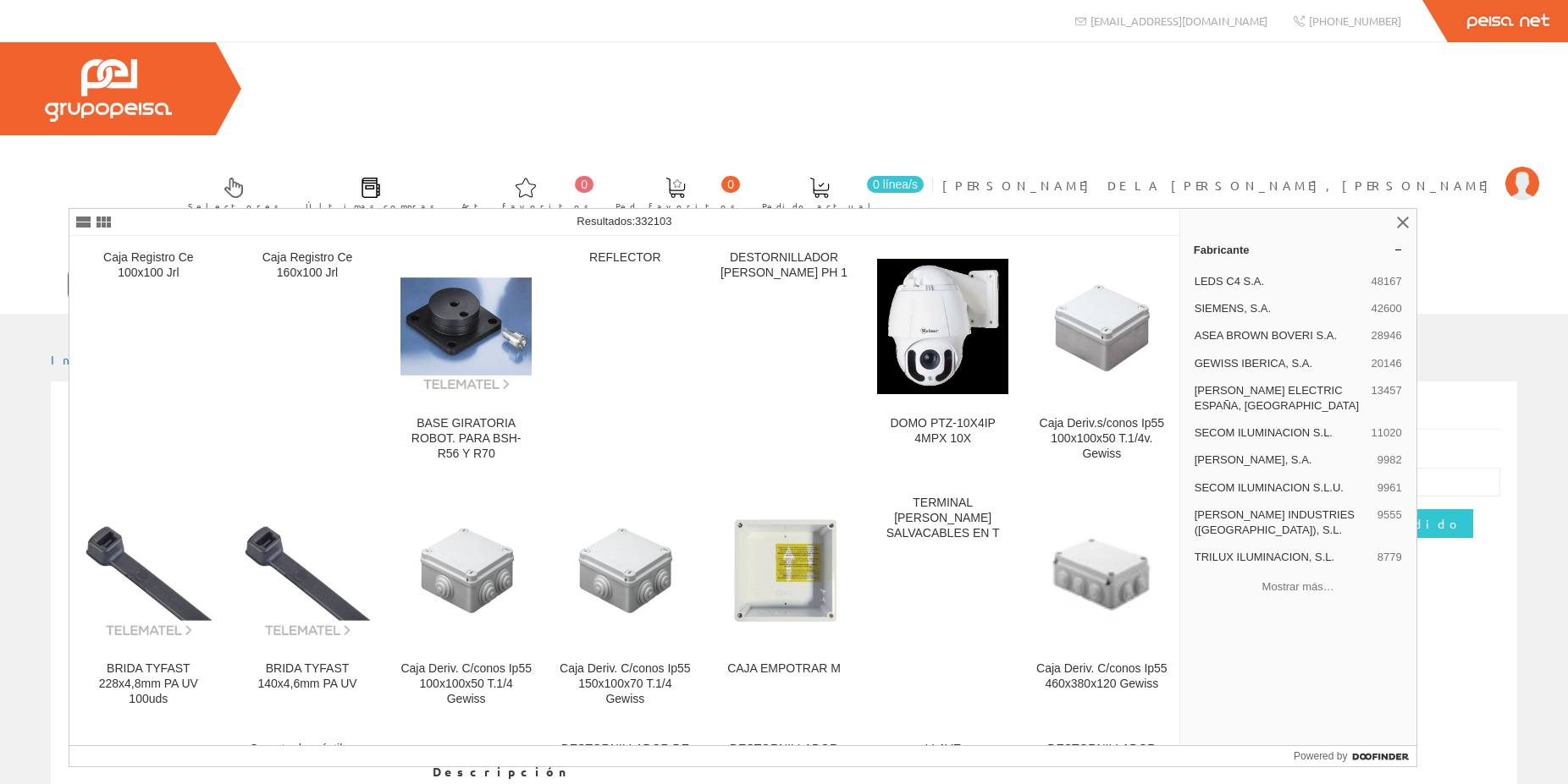
click at [242, 268] on input "Caja Deriv.s_conos Ip55 80x100x50 T.1_4v. Gewiss" at bounding box center [432, 285] width 727 height 34
click at [248, 268] on input "Caja Deriv.s_conos Ip55 80x100x50 T.1_4v. Gewiss" at bounding box center [432, 285] width 727 height 34
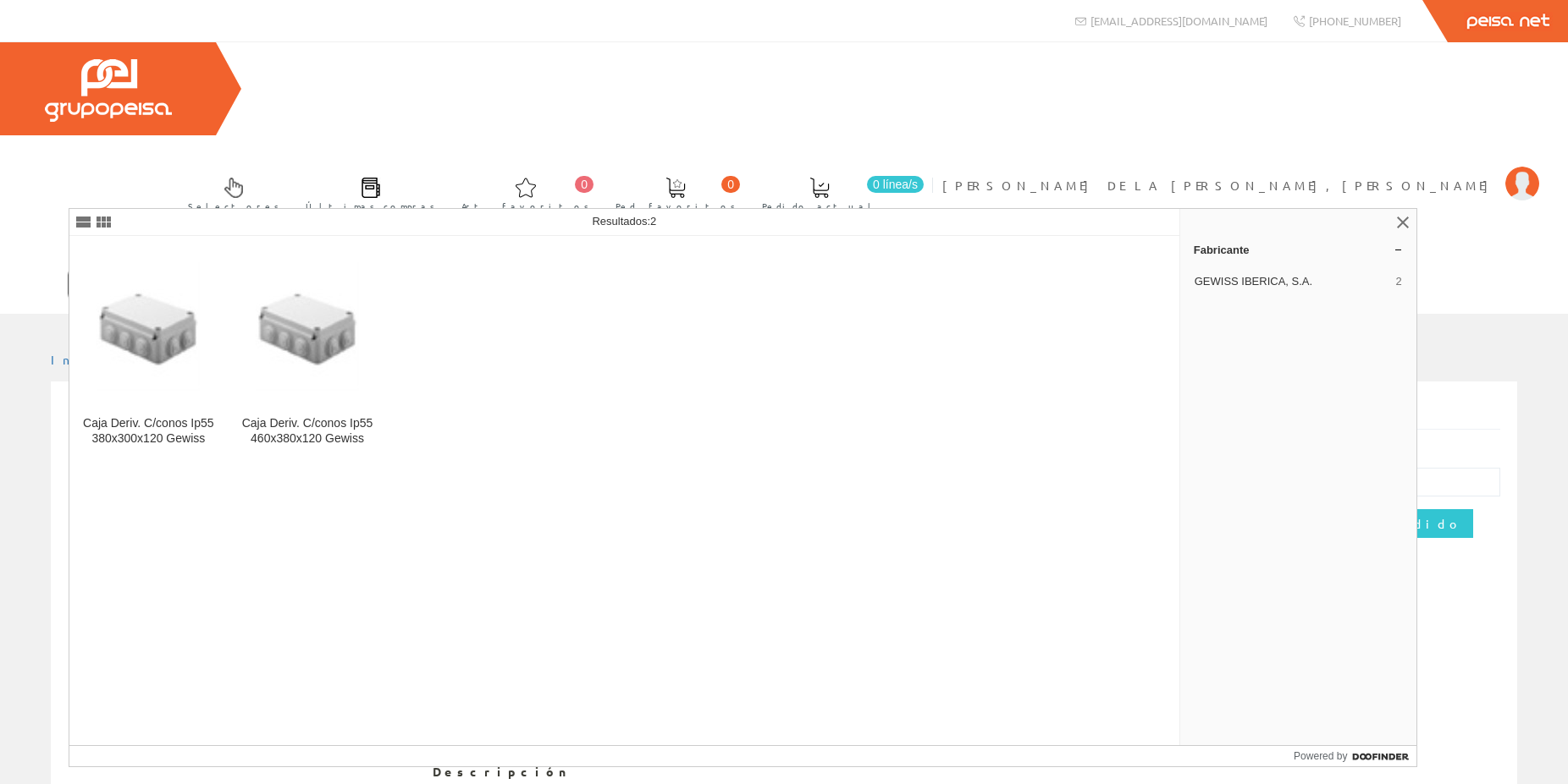
type input "Caja Deriv.s_conos Ip55 80x80x50 T.1_4v. Gewiss"
click at [812, 272] on link at bounding box center [812, 284] width 34 height 24
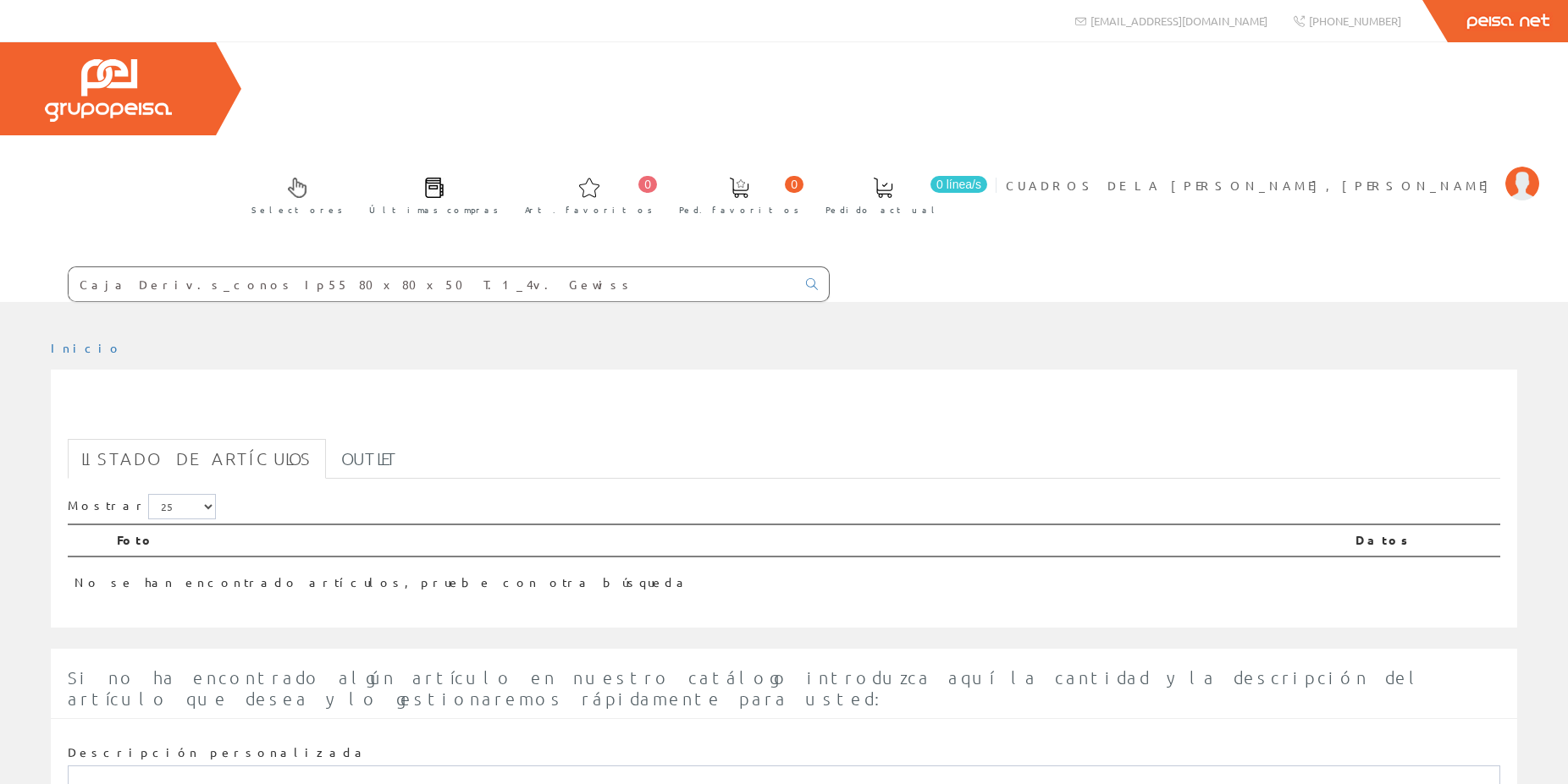
click at [414, 268] on input "Caja Deriv.s_conos Ip55 80x80x50 T.1_4v. Gewiss" at bounding box center [432, 285] width 727 height 34
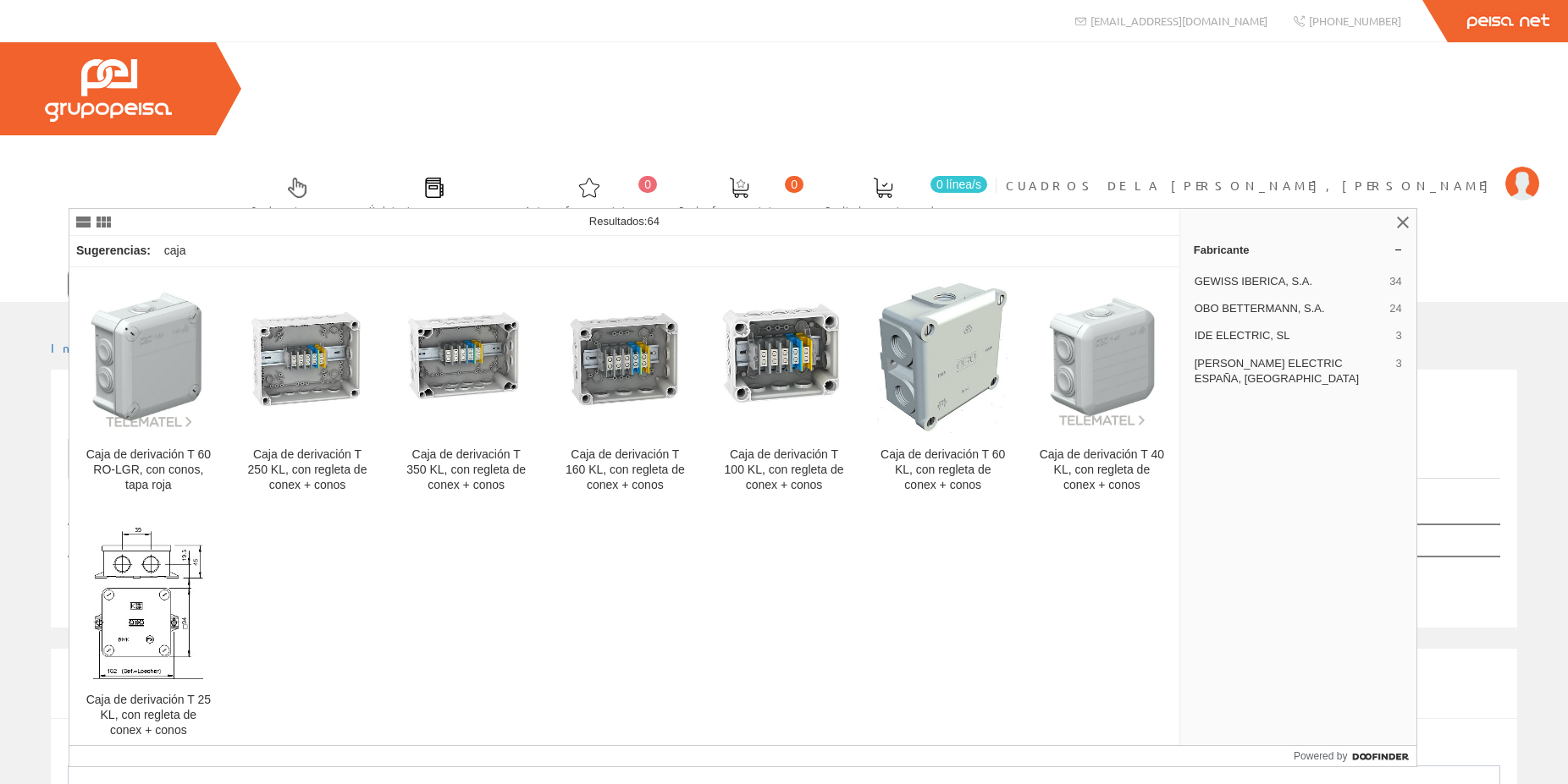
scroll to position [1995, 0]
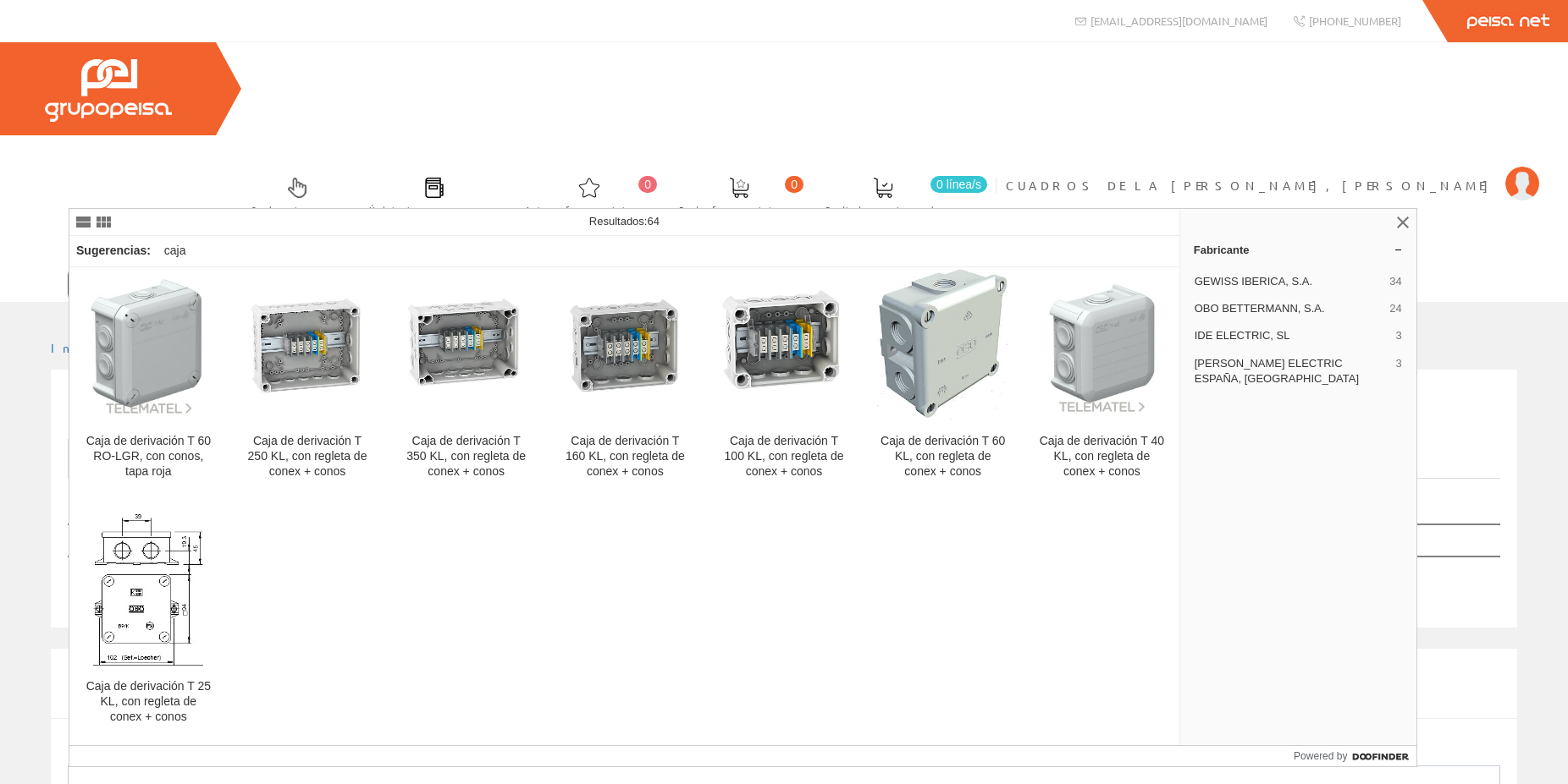
type input "Caja Deriv.s_conos"
click at [1520, 167] on img at bounding box center [1522, 184] width 34 height 34
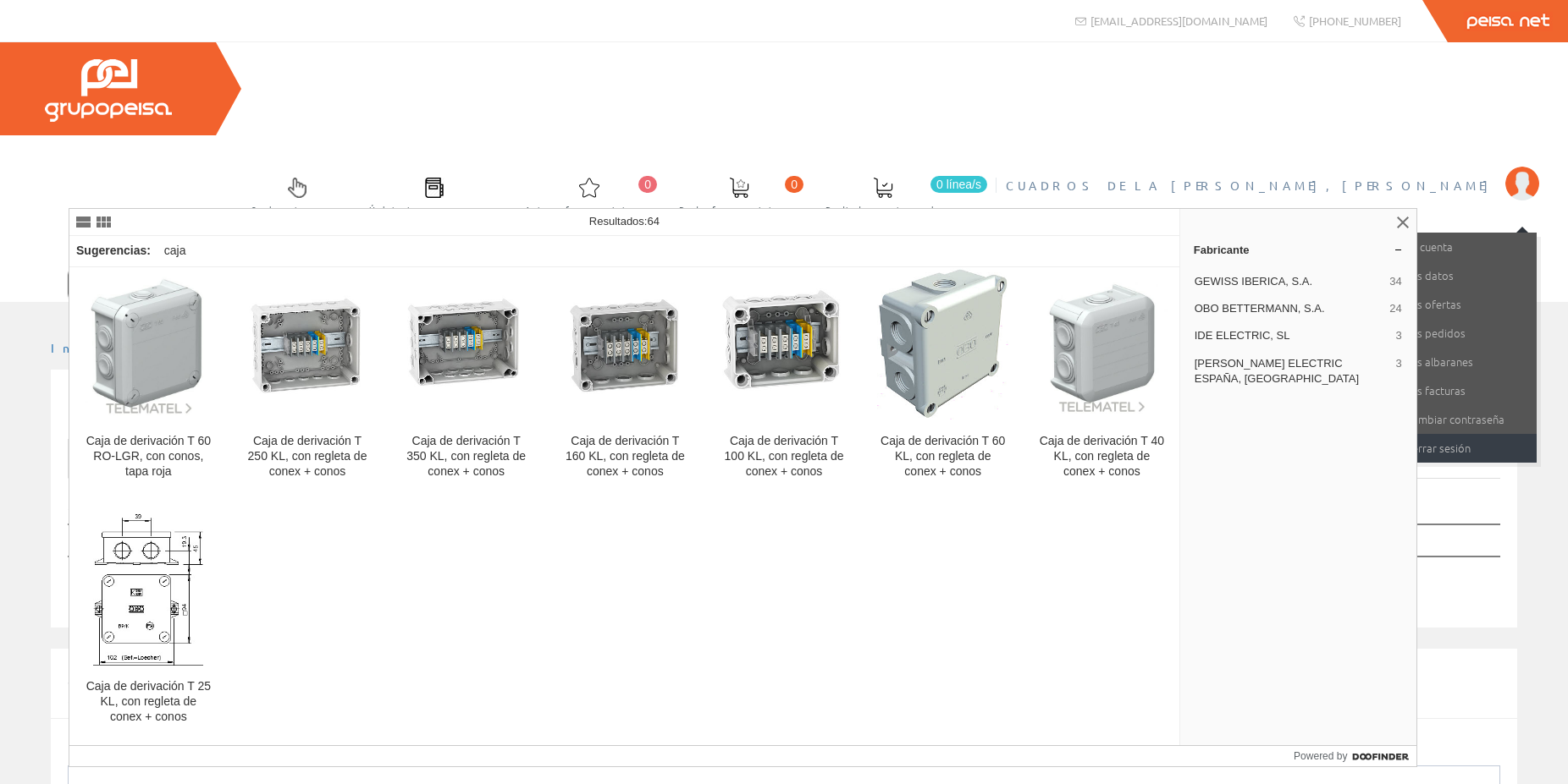
click at [1450, 434] on link "Cerrar sesión" at bounding box center [1454, 449] width 165 height 29
